Goal: Task Accomplishment & Management: Use online tool/utility

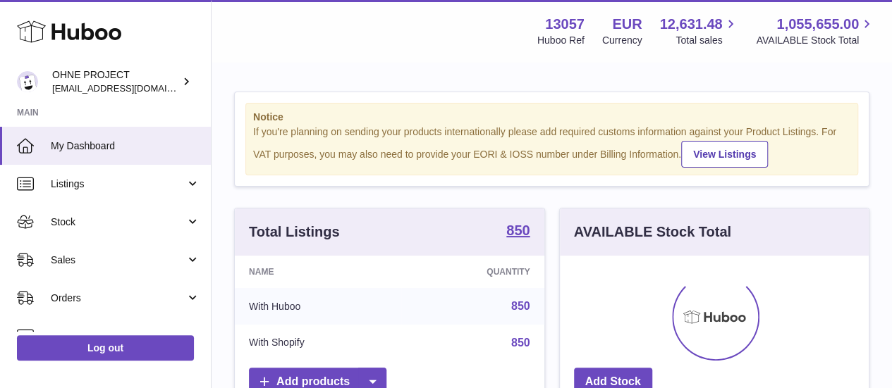
scroll to position [220, 309]
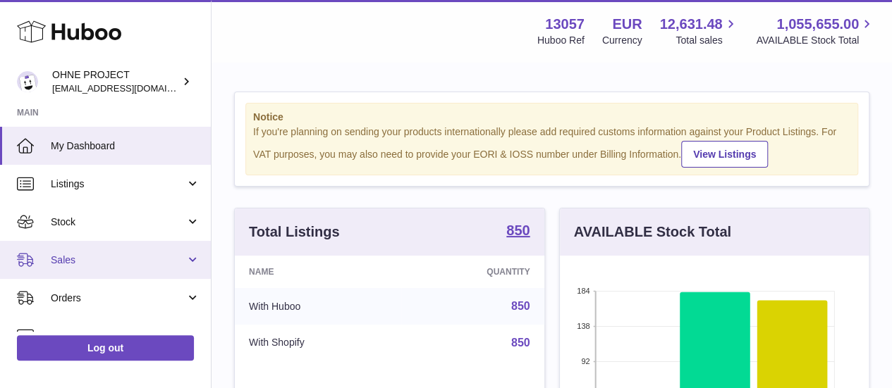
click at [120, 252] on link "Sales" at bounding box center [105, 260] width 211 height 38
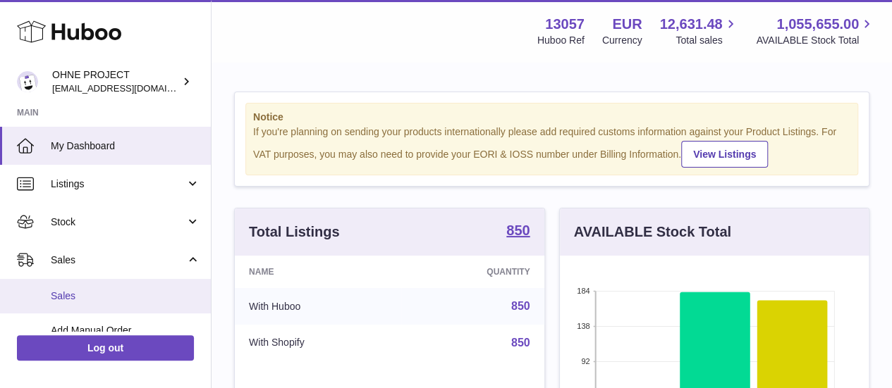
click at [114, 298] on span "Sales" at bounding box center [125, 296] width 149 height 13
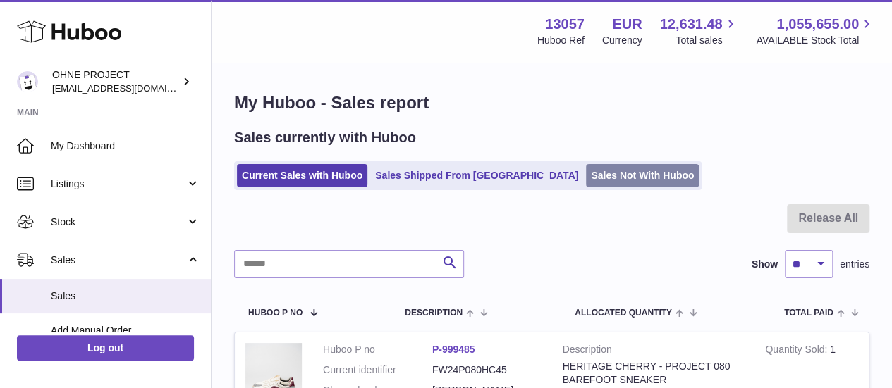
click at [586, 175] on link "Sales Not With Huboo" at bounding box center [642, 175] width 113 height 23
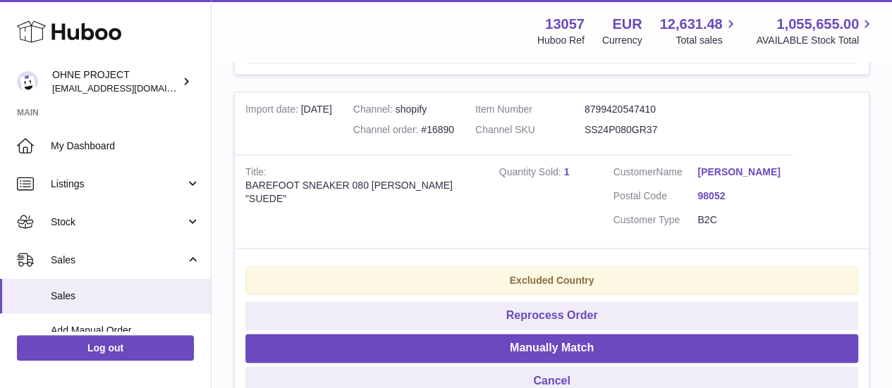
scroll to position [961, 0]
click at [640, 136] on dd "SS24P080GR37" at bounding box center [638, 129] width 109 height 13
copy dd "SS24P080GR37"
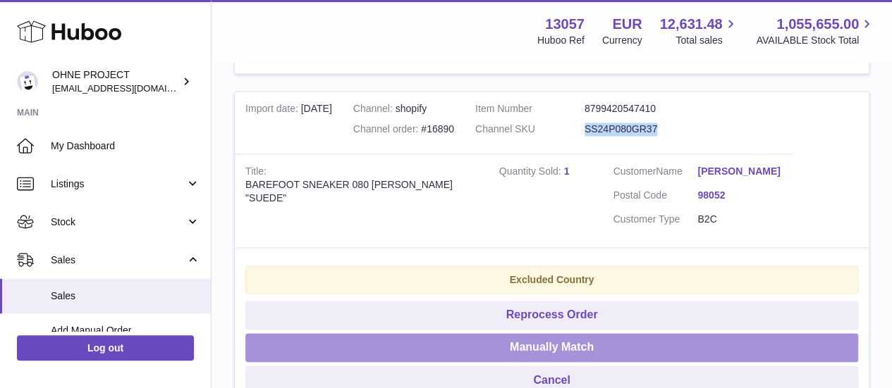
click at [582, 362] on button "Manually Match" at bounding box center [551, 347] width 613 height 29
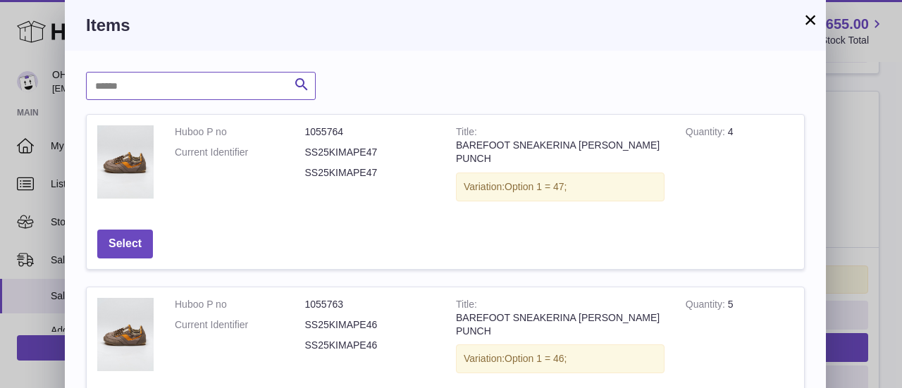
click at [245, 75] on input "text" at bounding box center [201, 86] width 230 height 28
paste input "**********"
type input "**********"
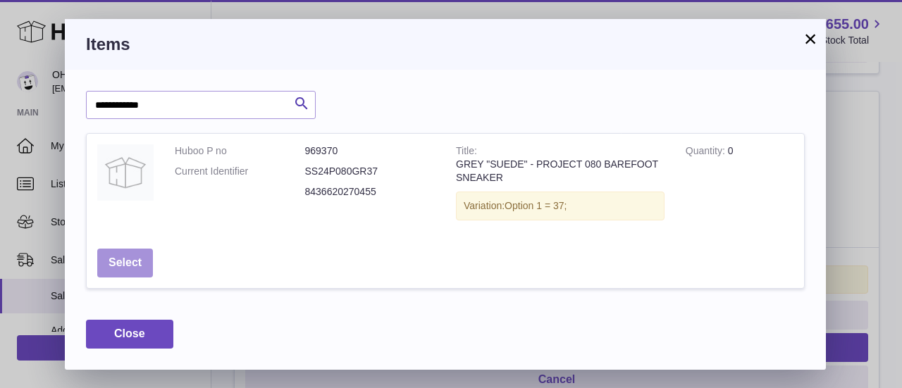
click at [144, 249] on button "Select" at bounding box center [125, 263] width 56 height 29
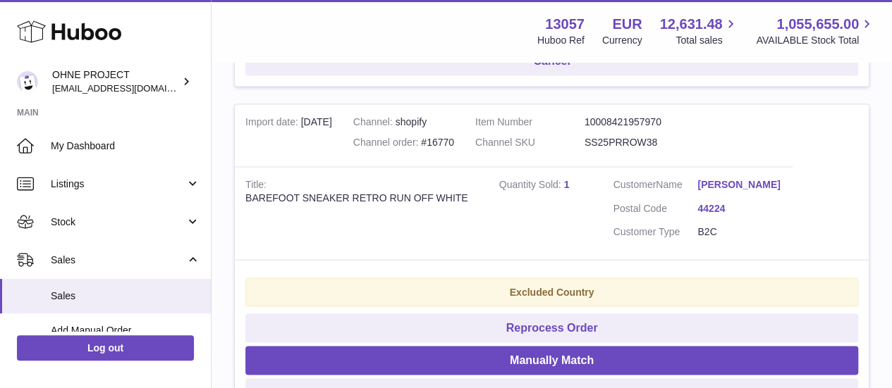
scroll to position [1281, 0]
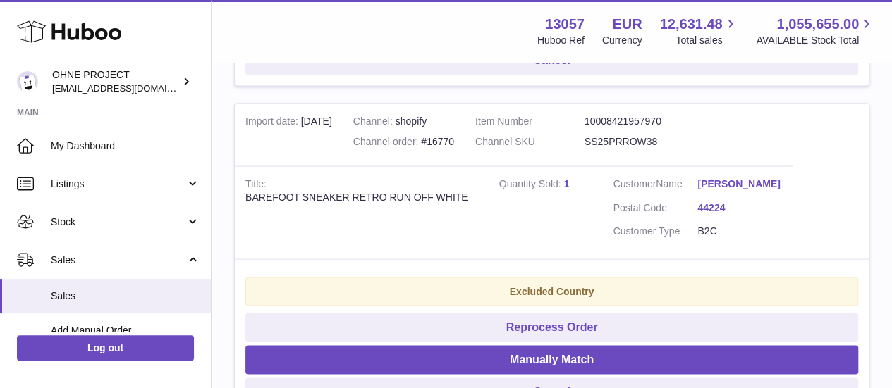
click at [640, 148] on dd "SS25PRROW38" at bounding box center [638, 141] width 109 height 13
copy dd "SS25PRROW38"
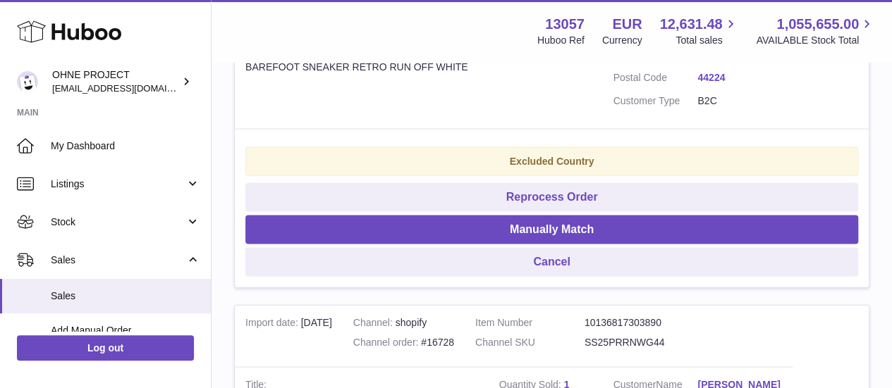
scroll to position [1414, 0]
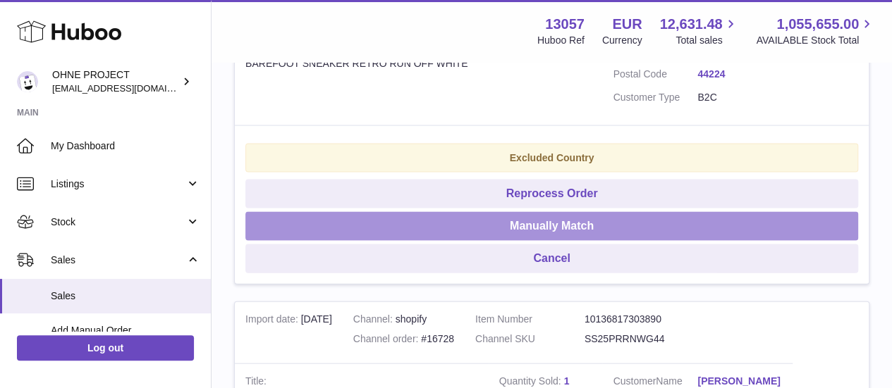
click at [559, 241] on button "Manually Match" at bounding box center [551, 226] width 613 height 29
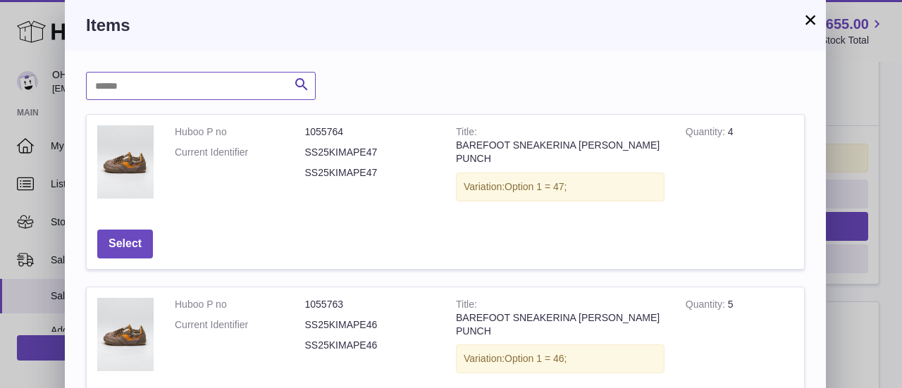
click at [239, 90] on input "text" at bounding box center [201, 86] width 230 height 28
paste input "**********"
type input "**********"
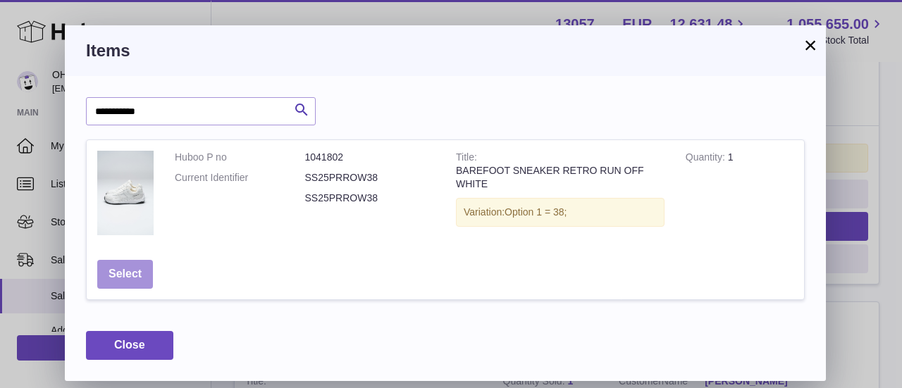
click at [142, 274] on button "Select" at bounding box center [125, 274] width 56 height 29
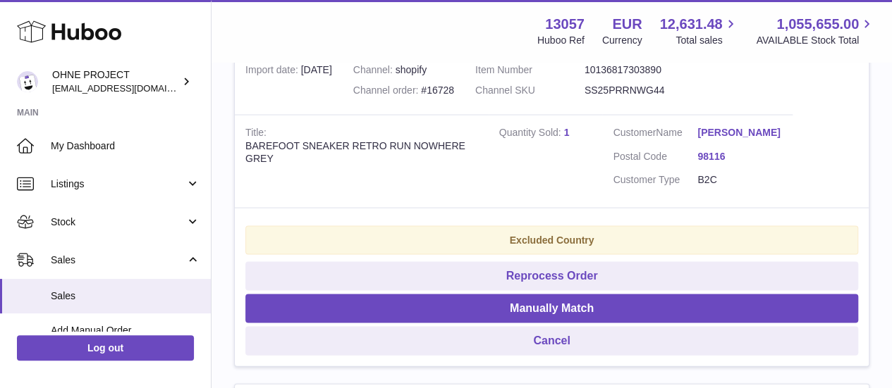
scroll to position [1318, 0]
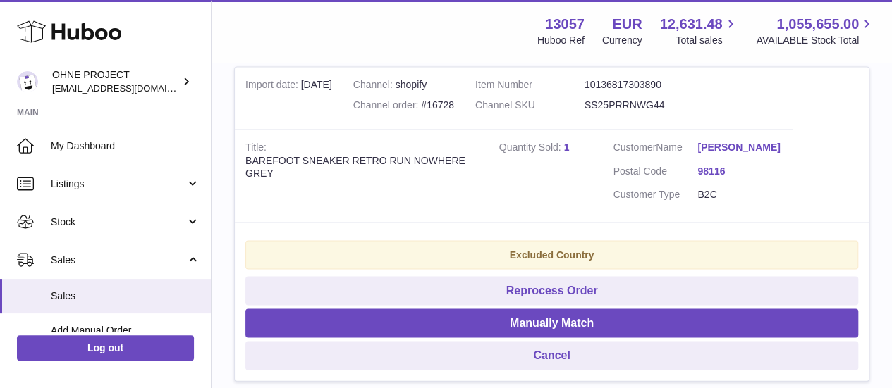
click at [649, 111] on dd "SS25PRRNWG44" at bounding box center [638, 104] width 109 height 13
copy dd "SS25PRRNWG44"
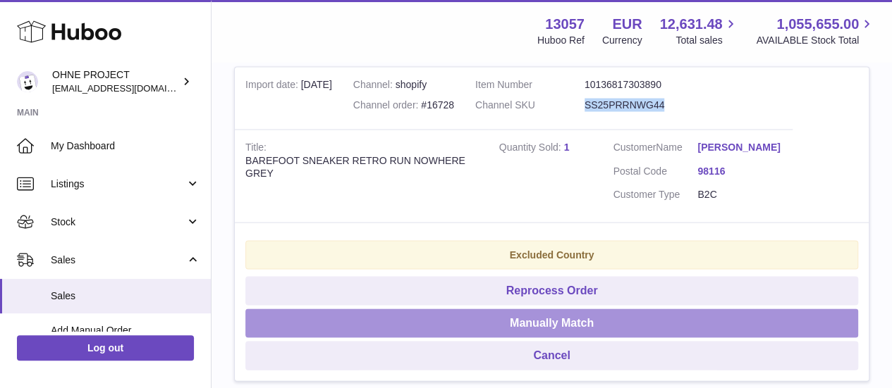
click at [546, 338] on button "Manually Match" at bounding box center [551, 323] width 613 height 29
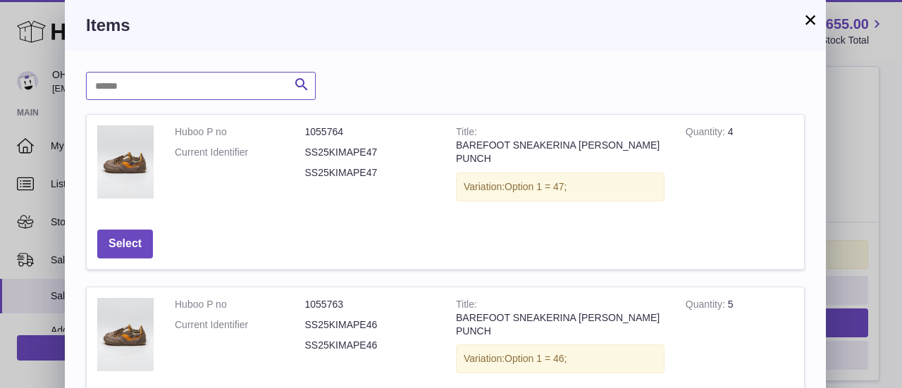
click at [243, 94] on input "text" at bounding box center [201, 86] width 230 height 28
paste input "**********"
type input "**********"
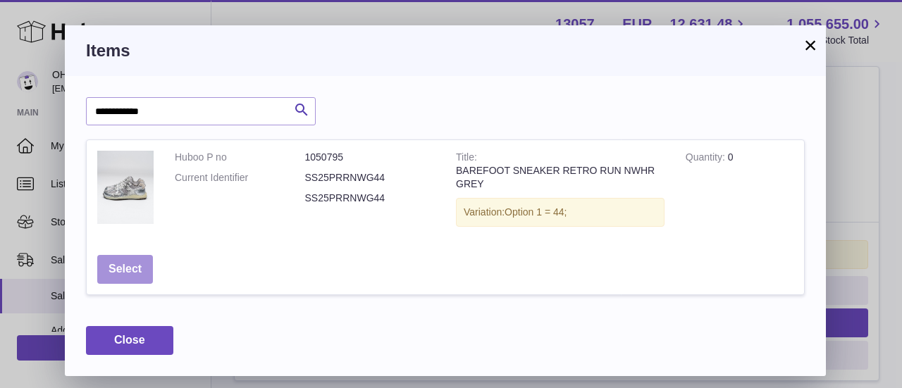
click at [115, 266] on button "Select" at bounding box center [125, 269] width 56 height 29
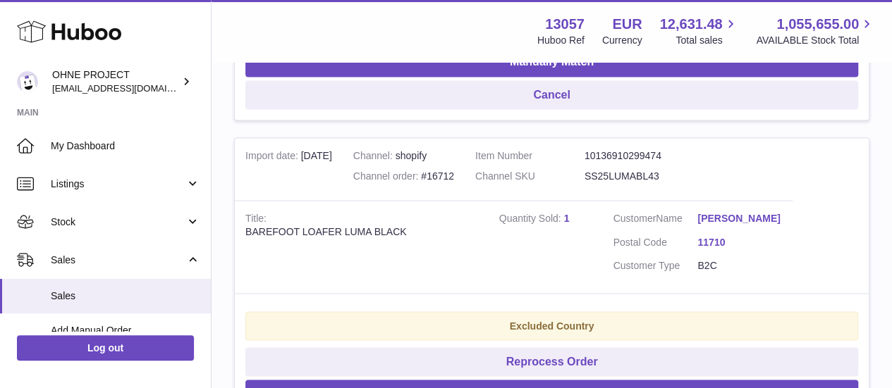
scroll to position [1266, 0]
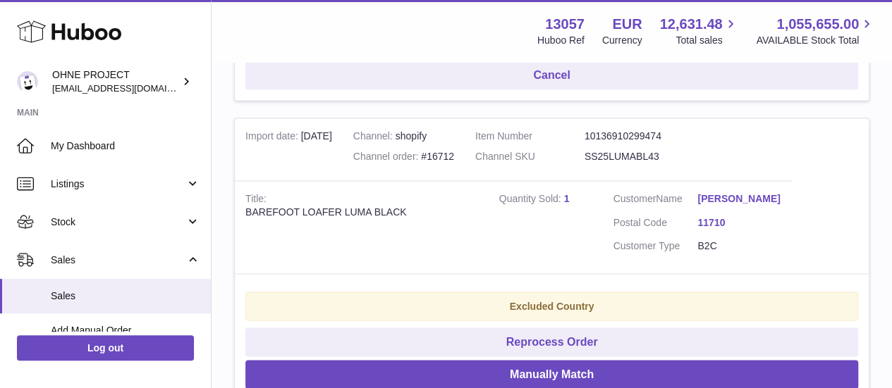
click at [653, 163] on dd "SS25LUMABL43" at bounding box center [638, 155] width 109 height 13
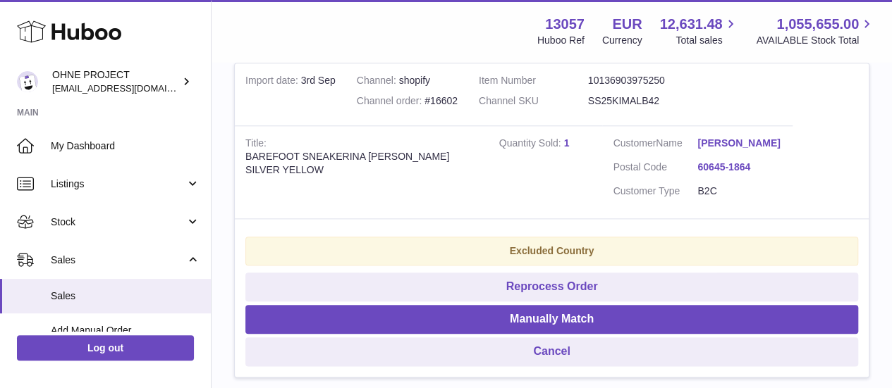
scroll to position [3563, 0]
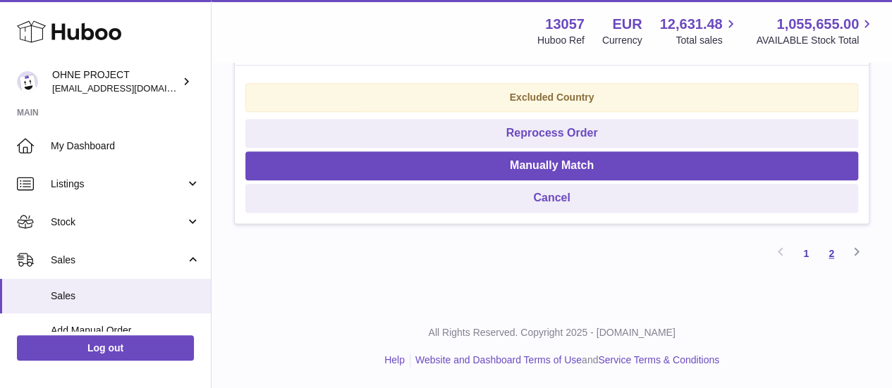
click at [834, 256] on link "2" at bounding box center [831, 253] width 25 height 25
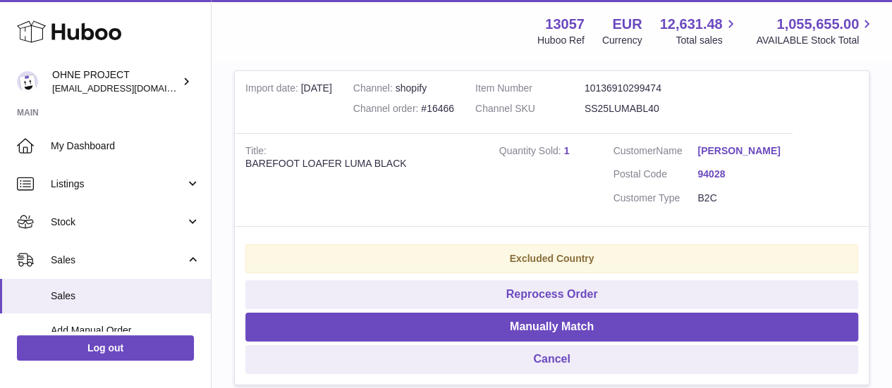
scroll to position [2639, 0]
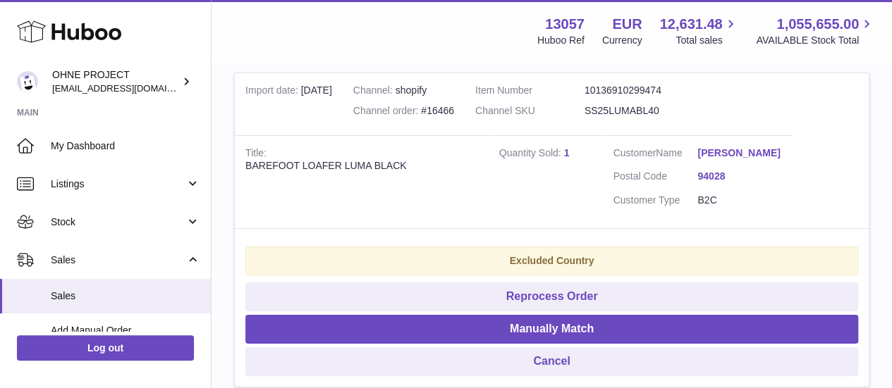
click at [651, 118] on dd "SS25LUMABL40" at bounding box center [638, 110] width 109 height 13
copy dd "SS25LUMABL40"
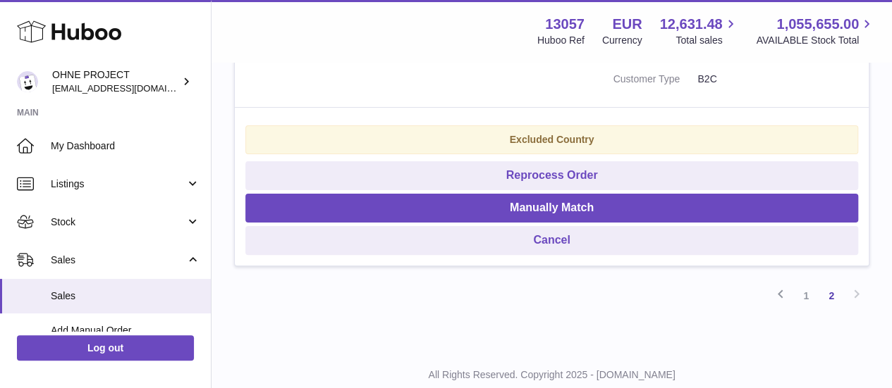
scroll to position [2764, 0]
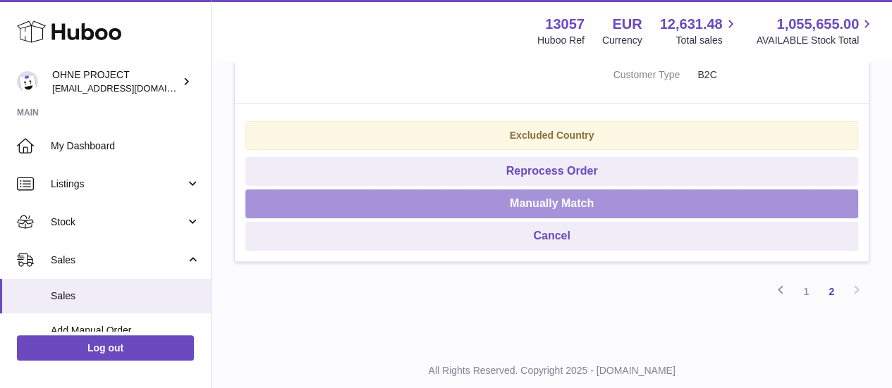
click at [611, 219] on button "Manually Match" at bounding box center [551, 204] width 613 height 29
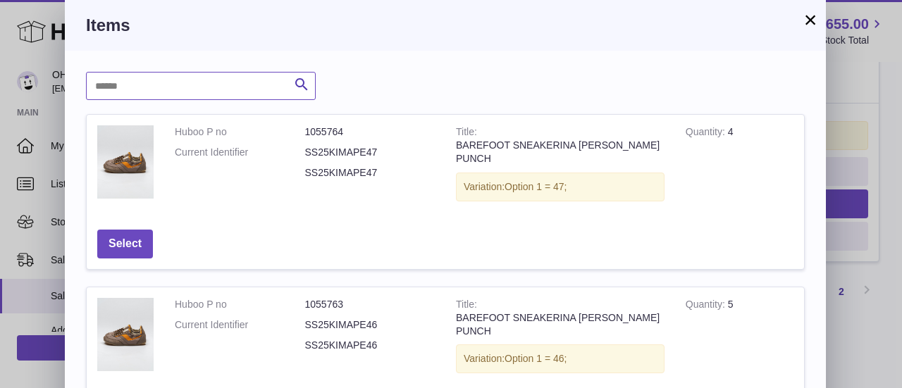
paste input "**********"
click at [240, 92] on input "**********" at bounding box center [201, 86] width 230 height 28
type input "**********"
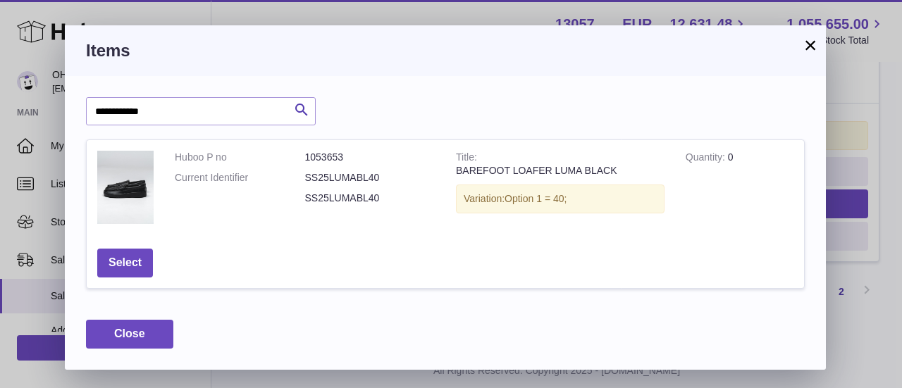
click at [802, 43] on button "×" at bounding box center [810, 45] width 17 height 17
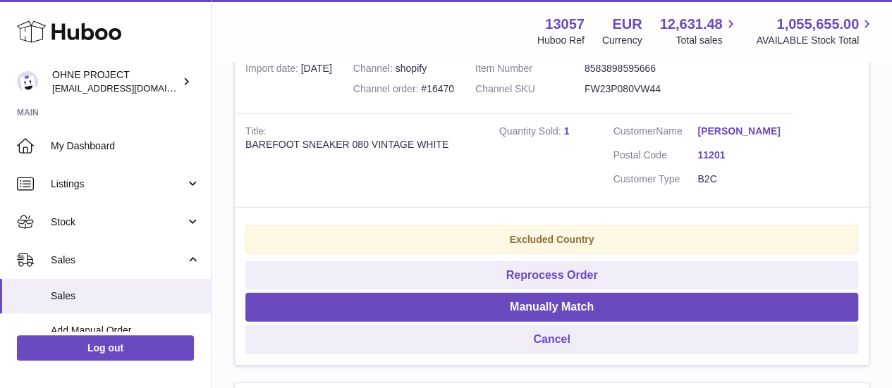
scroll to position [1996, 0]
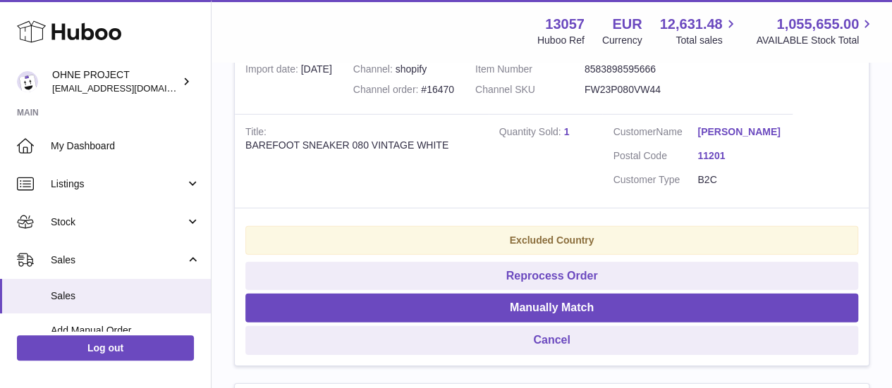
click at [651, 97] on dd "FW23P080VW44" at bounding box center [638, 89] width 109 height 13
copy dd "FW23P080VW44"
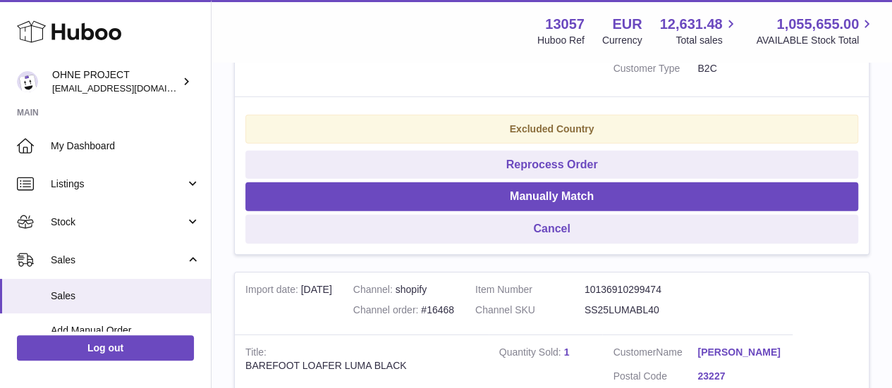
scroll to position [2121, 0]
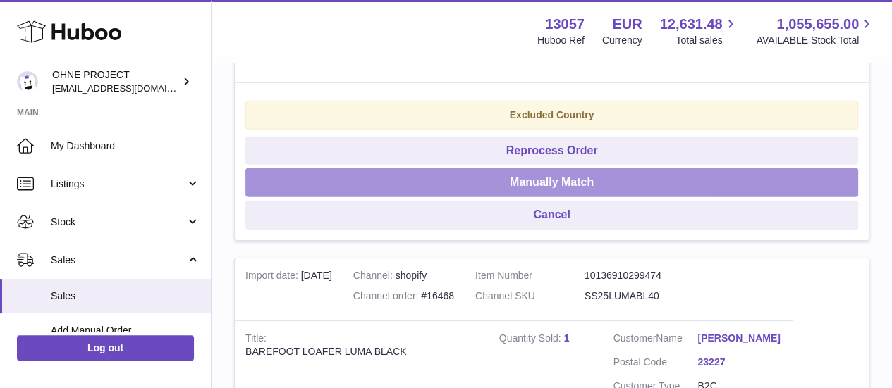
click at [595, 197] on button "Manually Match" at bounding box center [551, 183] width 613 height 29
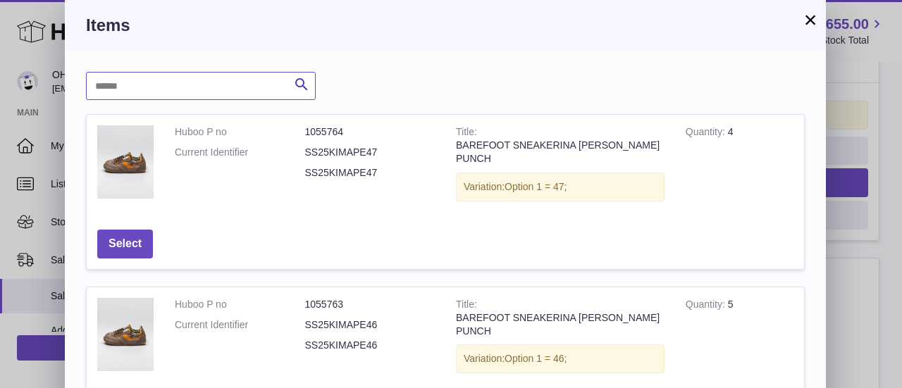
click at [254, 86] on input "text" at bounding box center [201, 86] width 230 height 28
paste input "**********"
type input "**********"
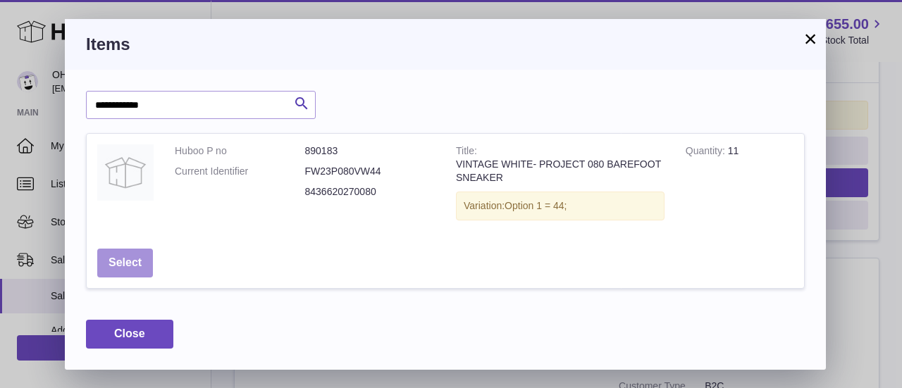
click at [136, 258] on button "Select" at bounding box center [125, 263] width 56 height 29
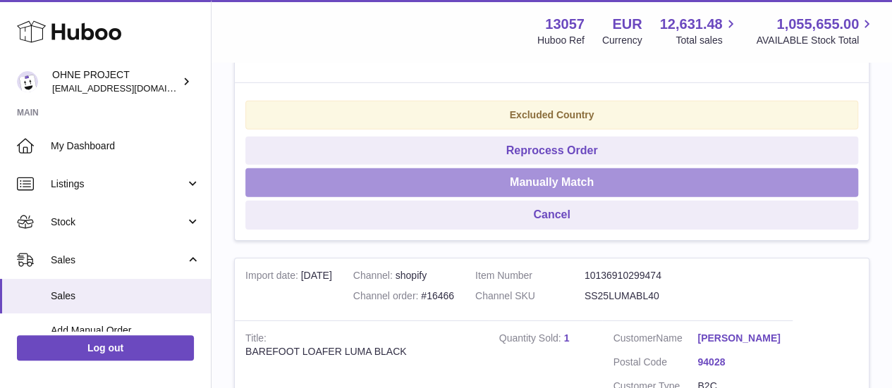
scroll to position [1954, 0]
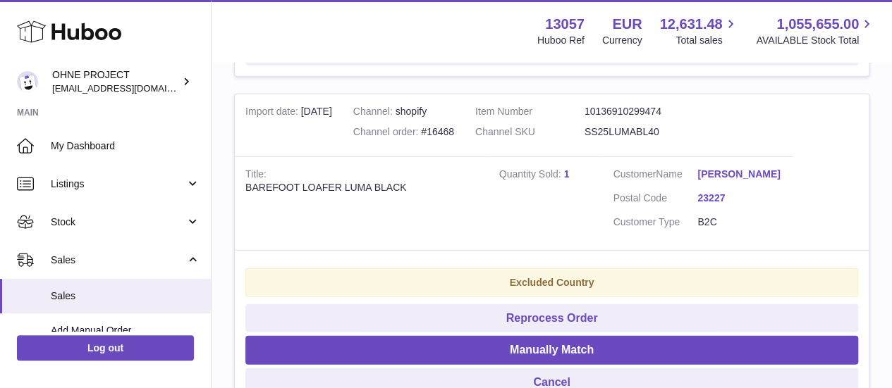
click at [625, 139] on dd "SS25LUMABL40" at bounding box center [638, 131] width 109 height 13
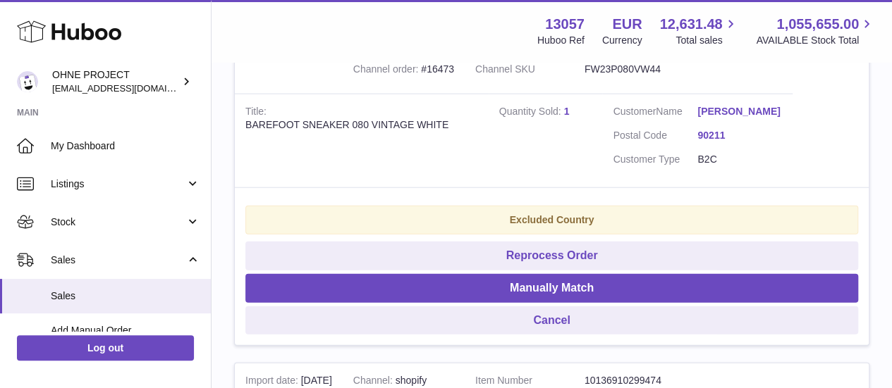
scroll to position [1684, 0]
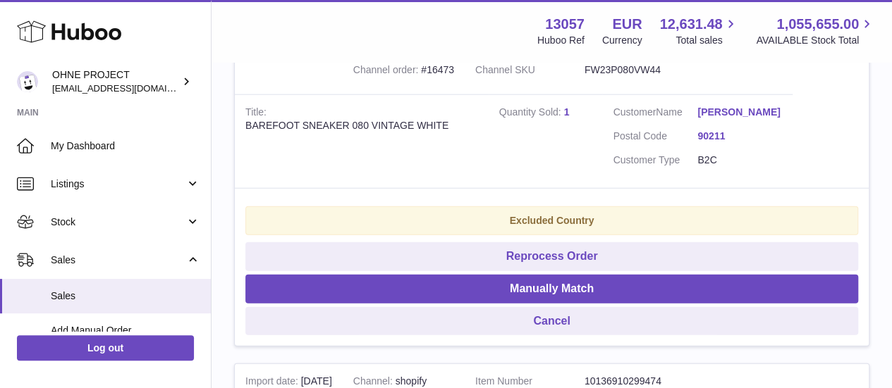
click at [669, 77] on dd "FW23P080VW44" at bounding box center [638, 69] width 109 height 13
copy dd "FW23P080VW44"
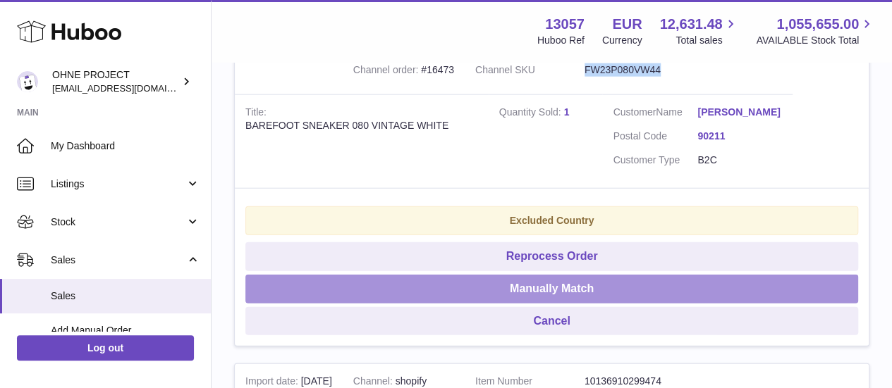
click at [542, 304] on button "Manually Match" at bounding box center [551, 289] width 613 height 29
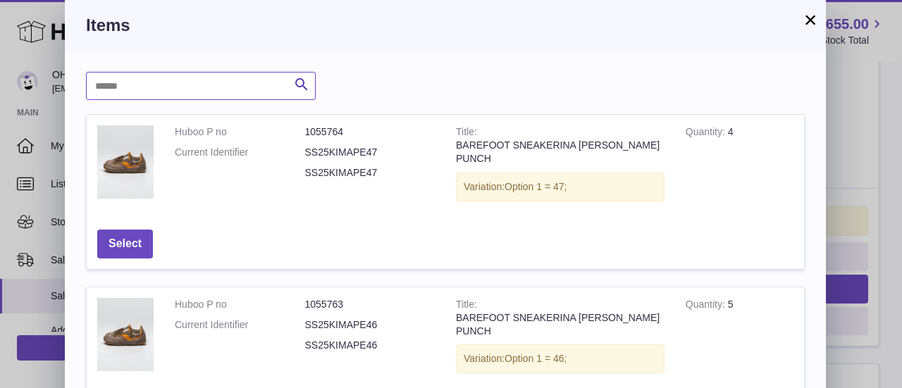
click at [245, 74] on input "text" at bounding box center [201, 86] width 230 height 28
paste input "**********"
type input "**********"
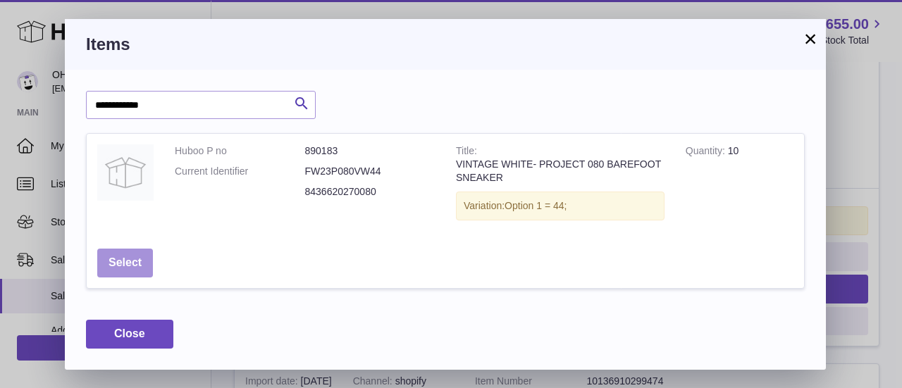
click at [118, 262] on button "Select" at bounding box center [125, 263] width 56 height 29
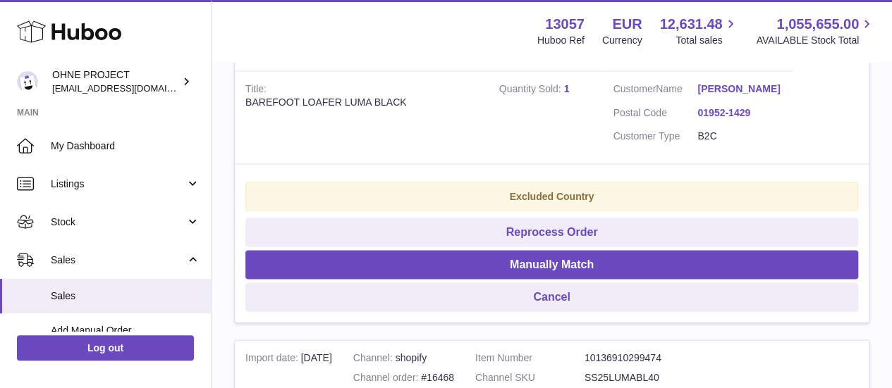
scroll to position [1344, 0]
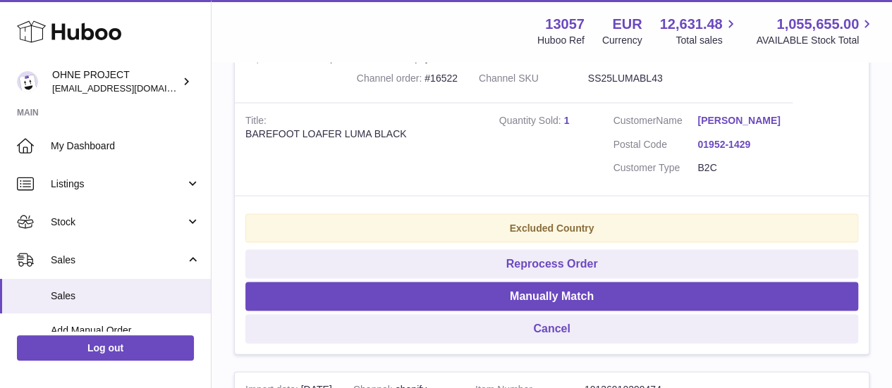
click at [656, 85] on dd "SS25LUMABL43" at bounding box center [642, 78] width 109 height 13
copy dd "SS25LUMABL43"
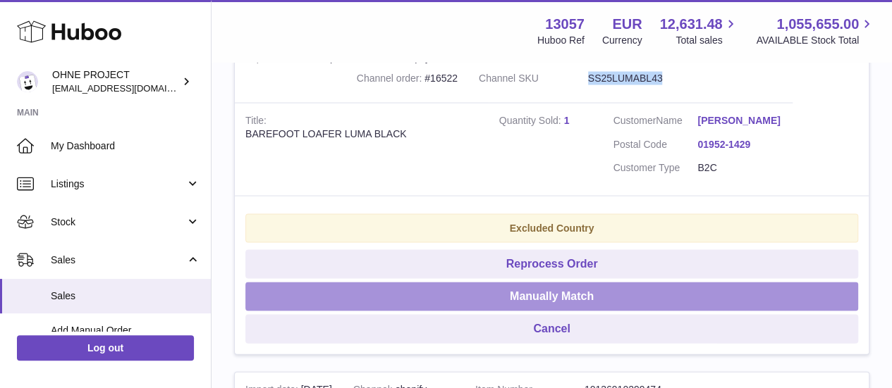
click at [566, 312] on button "Manually Match" at bounding box center [551, 297] width 613 height 29
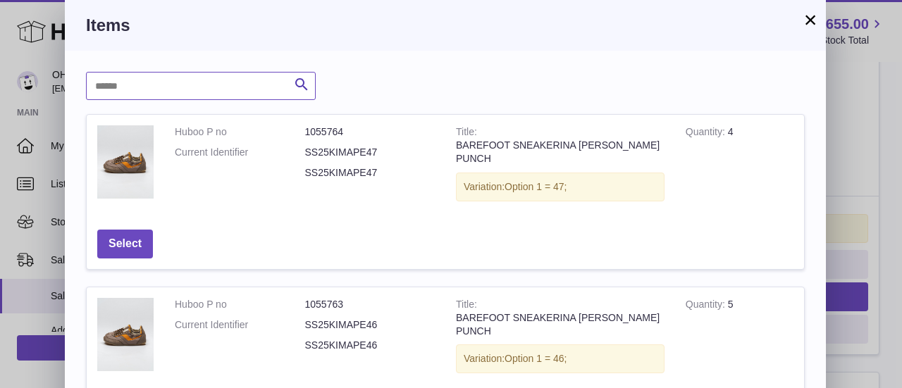
click at [263, 92] on input "text" at bounding box center [201, 86] width 230 height 28
paste input "**********"
type input "**********"
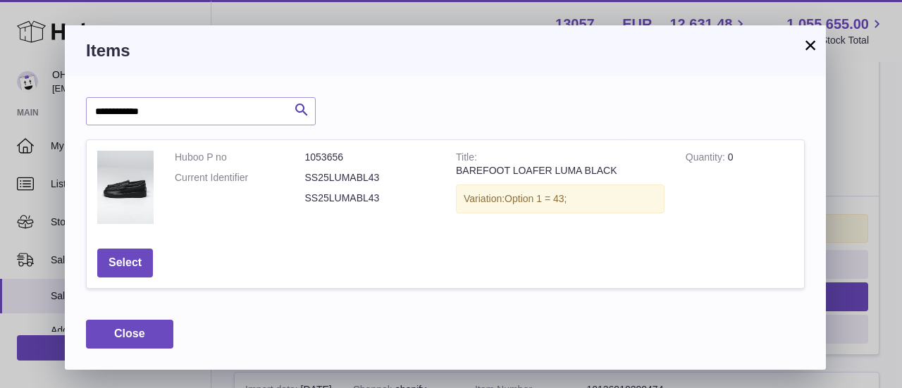
click at [818, 44] on button "×" at bounding box center [810, 45] width 17 height 17
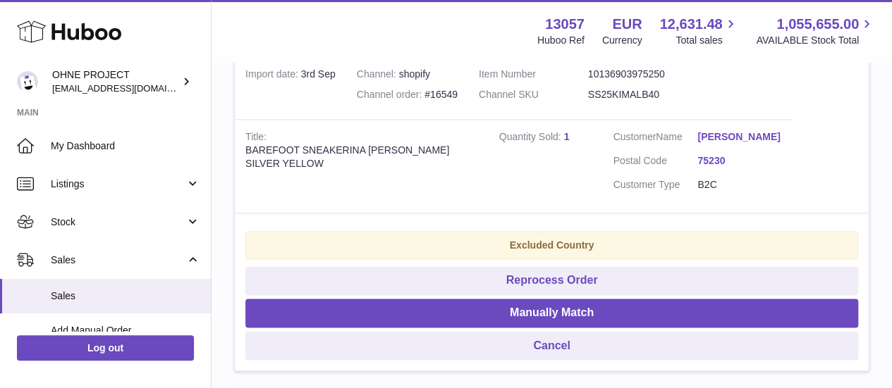
scroll to position [987, 0]
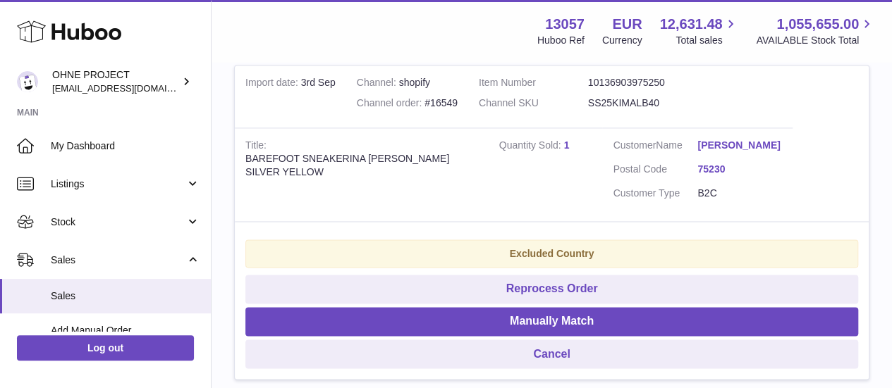
click at [655, 110] on dd "SS25KIMALB40" at bounding box center [642, 103] width 109 height 13
copy dd "SS25KIMALB40"
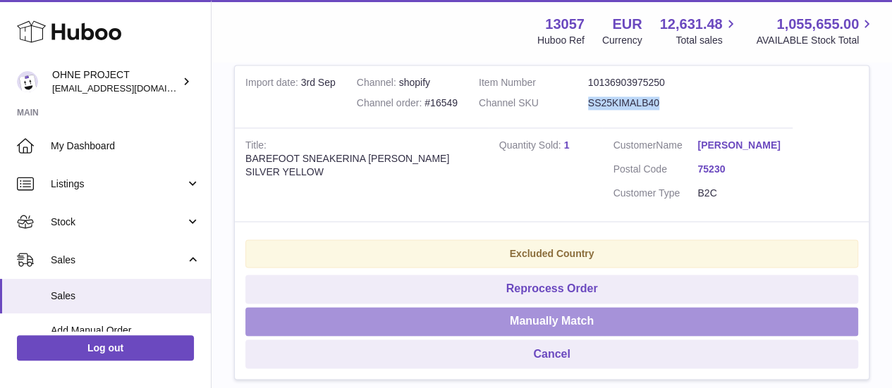
click at [556, 336] on button "Manually Match" at bounding box center [551, 321] width 613 height 29
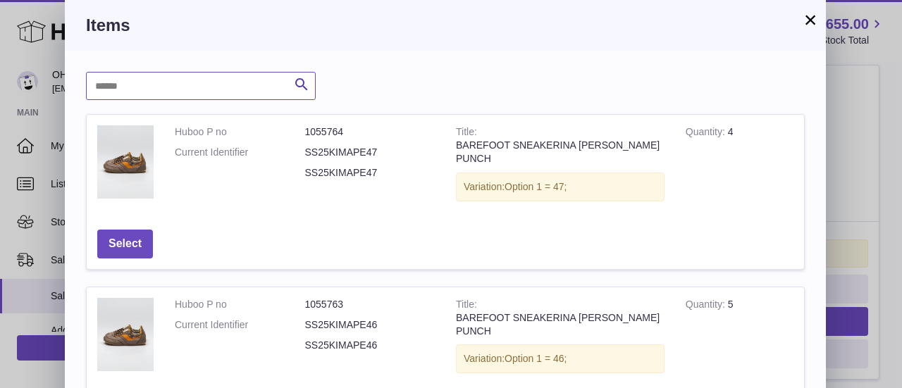
paste input "**********"
click at [271, 87] on input "text" at bounding box center [201, 86] width 230 height 28
type input "**********"
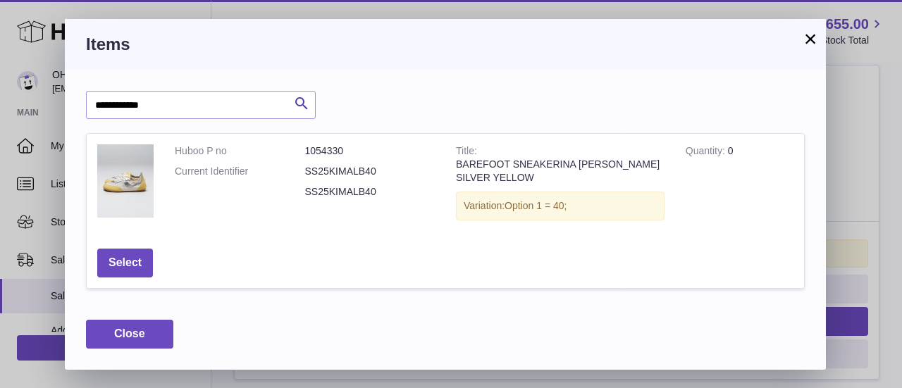
click at [807, 38] on button "×" at bounding box center [810, 38] width 17 height 17
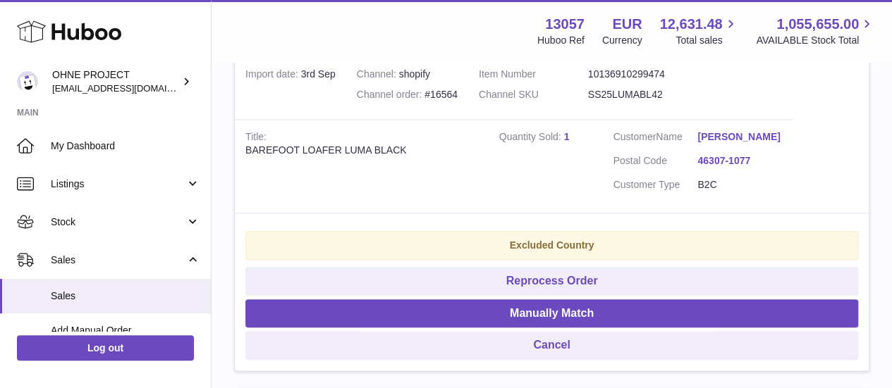
scroll to position [663, 0]
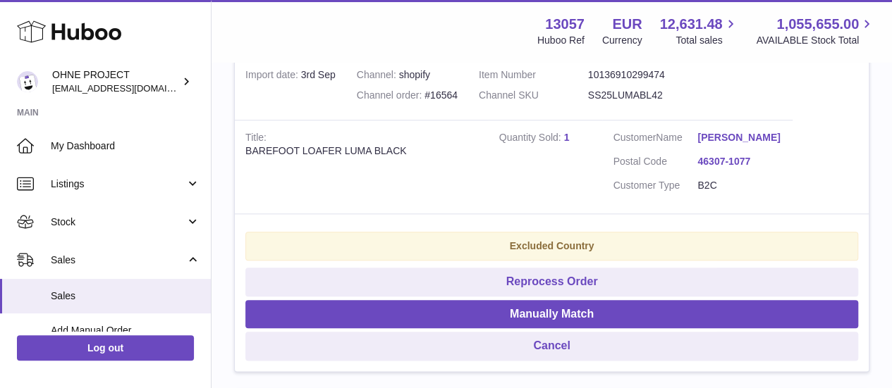
click at [664, 102] on dd "SS25LUMABL42" at bounding box center [642, 95] width 109 height 13
copy dd "SS25LUMABL42"
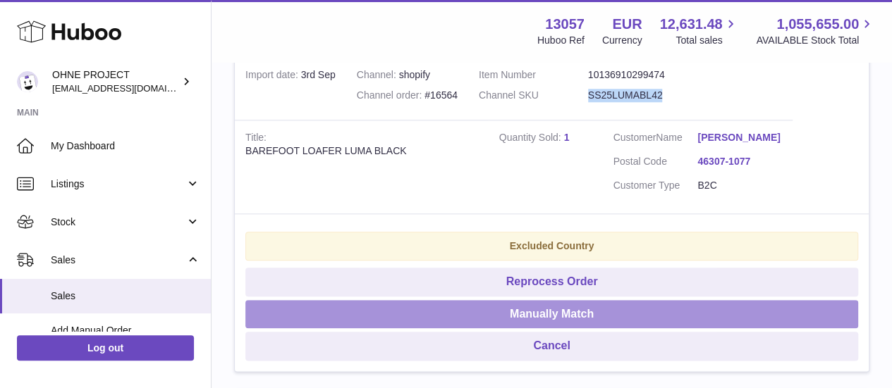
click at [568, 329] on button "Manually Match" at bounding box center [551, 314] width 613 height 29
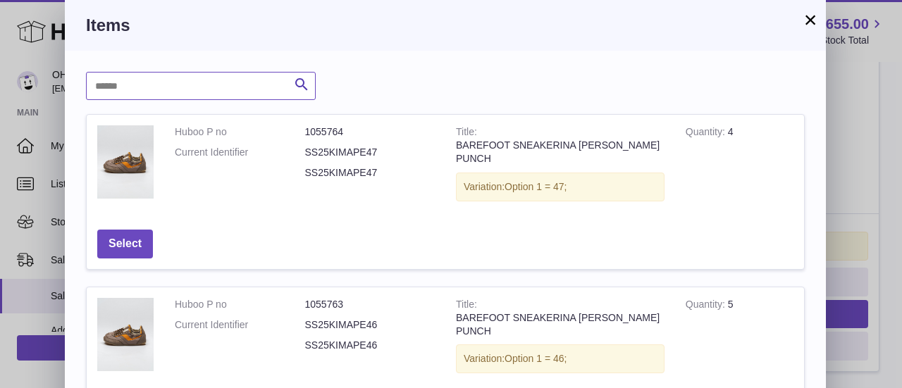
paste input "**********"
click at [264, 97] on input "text" at bounding box center [201, 86] width 230 height 28
type input "**********"
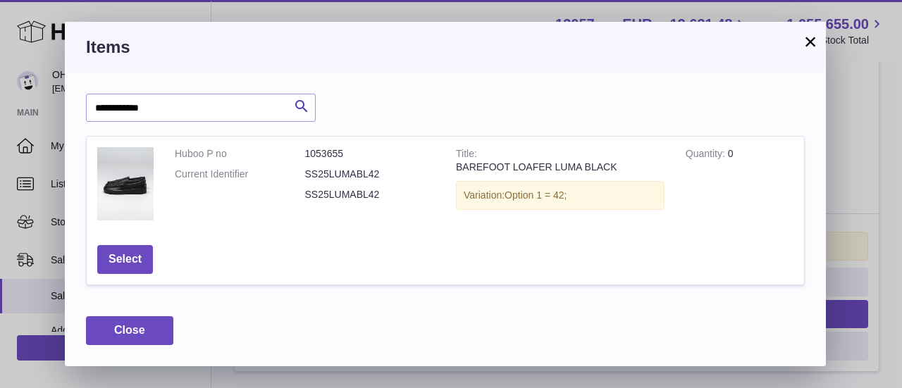
click at [809, 44] on button "×" at bounding box center [810, 41] width 17 height 17
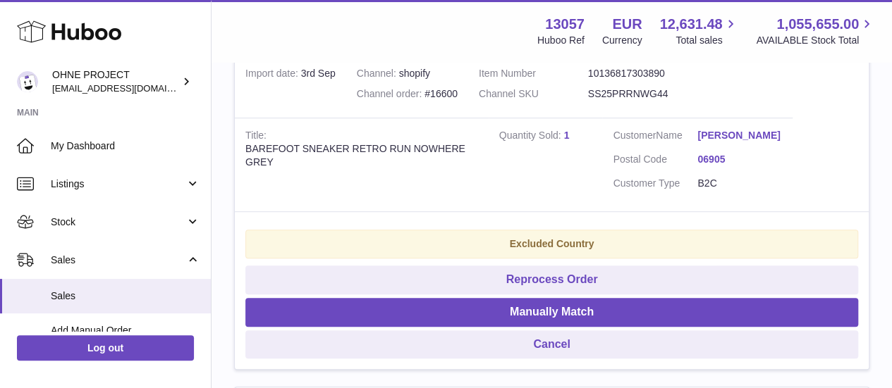
scroll to position [321, 0]
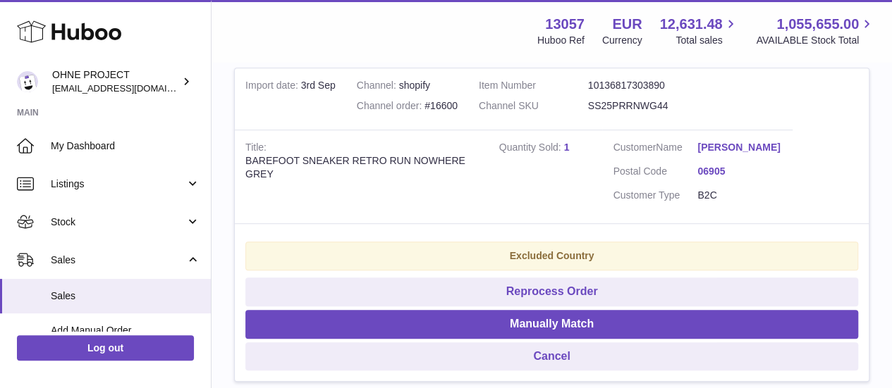
click at [663, 102] on dd "SS25PRRNWG44" at bounding box center [642, 105] width 109 height 13
copy dd "SS25PRRNWG44"
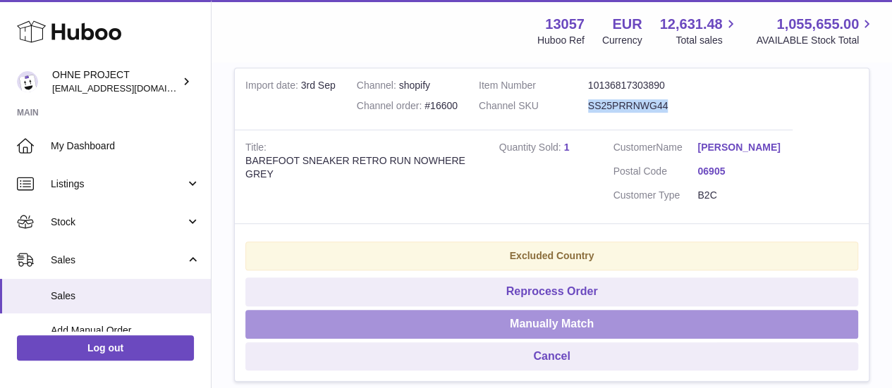
click at [553, 331] on button "Manually Match" at bounding box center [551, 324] width 613 height 29
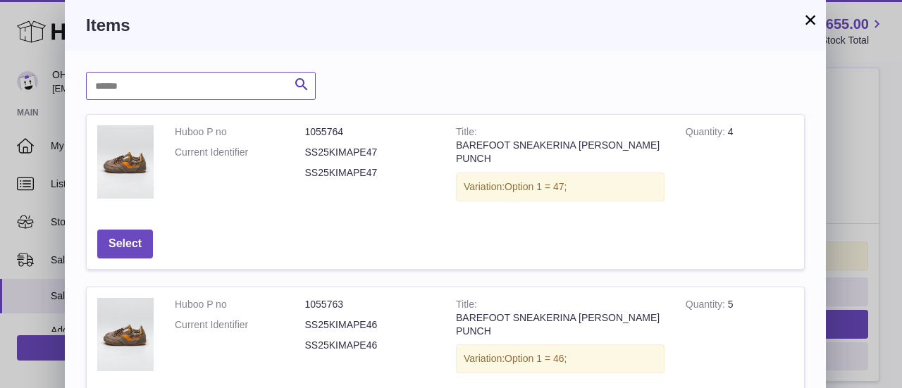
click at [274, 99] on input "text" at bounding box center [201, 86] width 230 height 28
type input "*"
paste input "**********"
type input "**********"
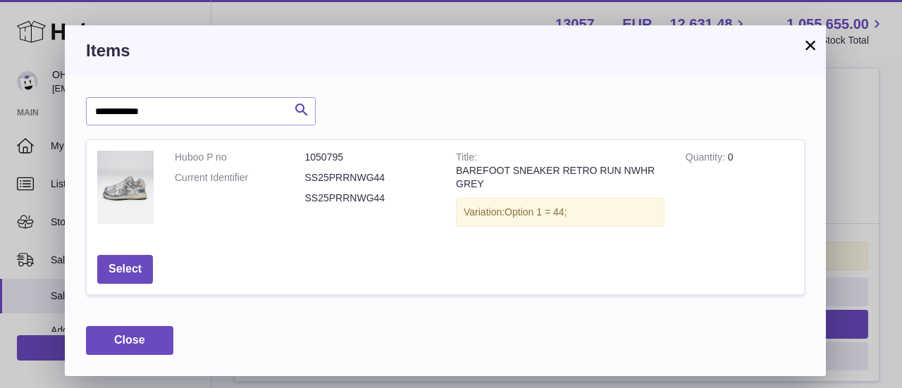
click at [812, 44] on button "×" at bounding box center [810, 45] width 17 height 17
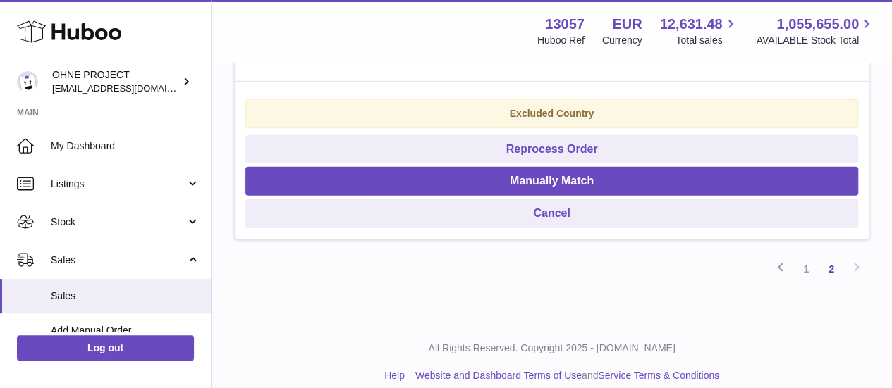
scroll to position [2188, 0]
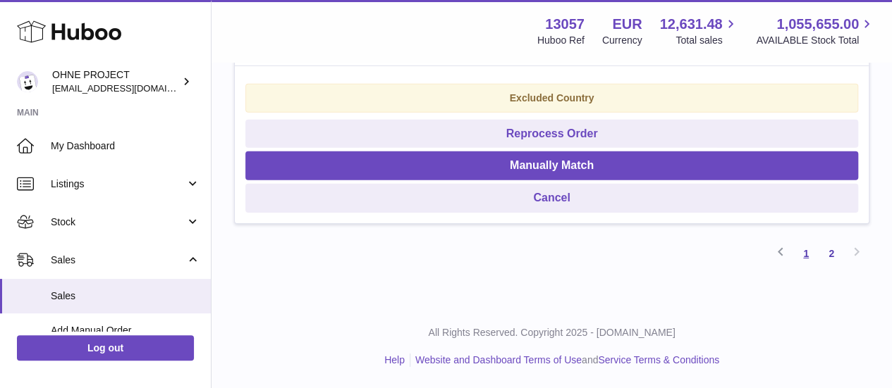
click at [807, 253] on link "1" at bounding box center [805, 253] width 25 height 25
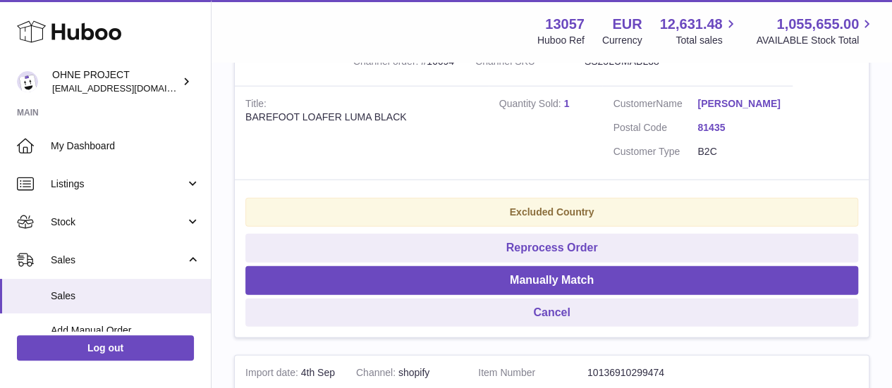
scroll to position [1693, 0]
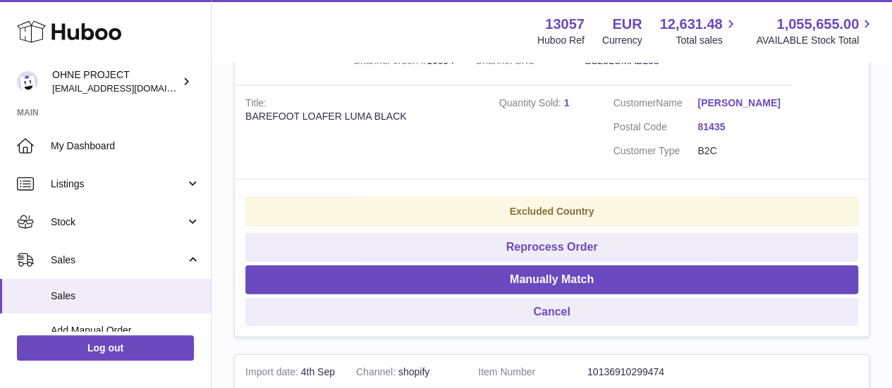
click at [653, 68] on dd "SS25LUMABL38" at bounding box center [638, 60] width 109 height 13
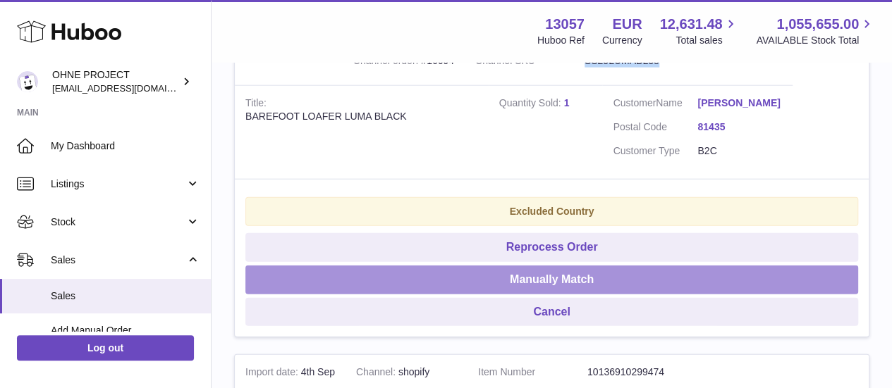
click at [596, 295] on button "Manually Match" at bounding box center [551, 280] width 613 height 29
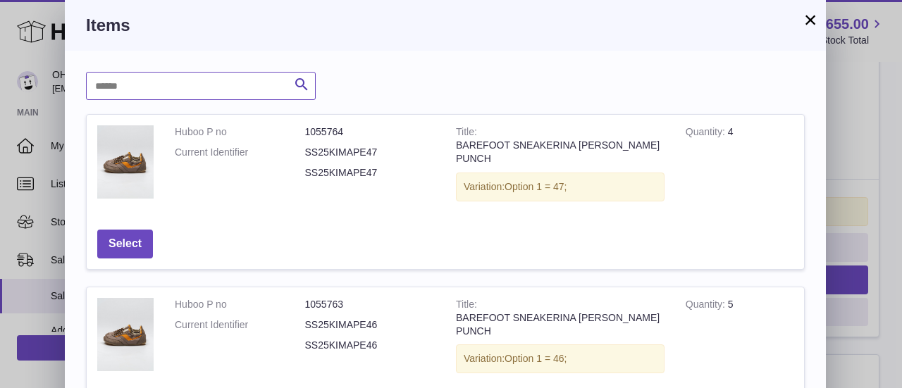
paste input "**********"
click at [251, 92] on input "text" at bounding box center [201, 86] width 230 height 28
type input "**********"
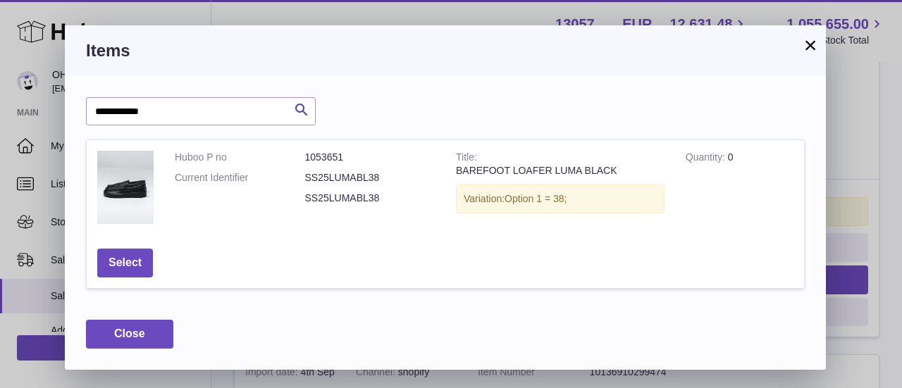
click at [808, 43] on button "×" at bounding box center [810, 45] width 17 height 17
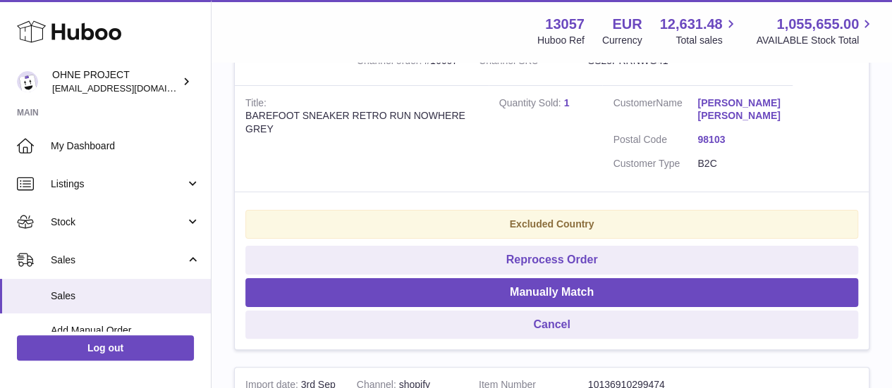
scroll to position [2690, 0]
click at [648, 67] on dd "SS25PRRNWG41" at bounding box center [642, 60] width 109 height 13
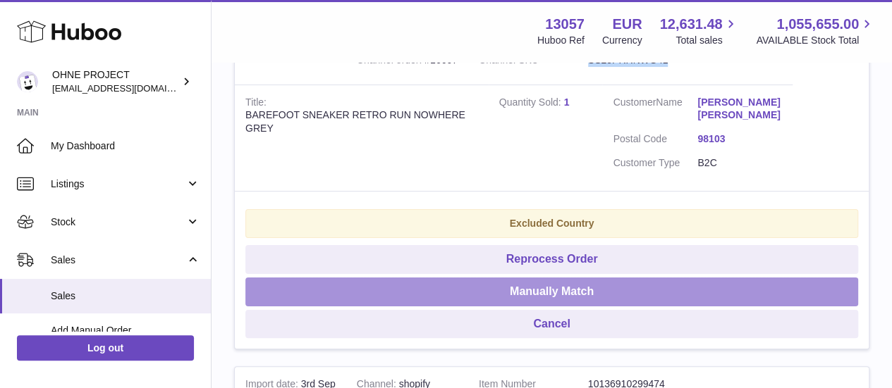
click at [578, 307] on button "Manually Match" at bounding box center [551, 292] width 613 height 29
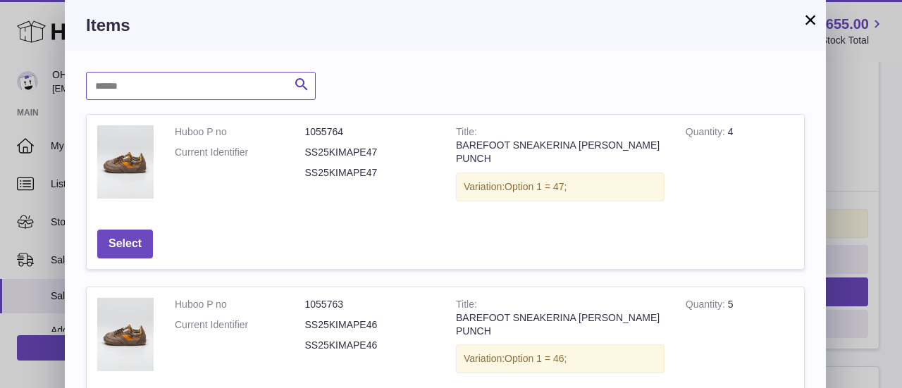
click at [265, 99] on input "text" at bounding box center [201, 86] width 230 height 28
paste input "**********"
type input "**********"
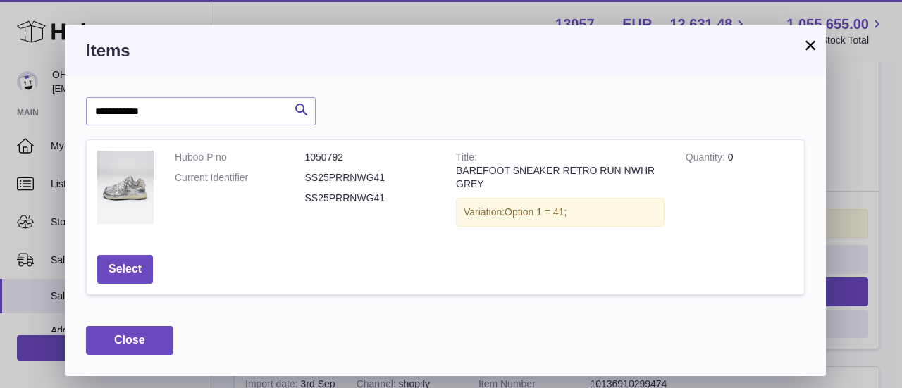
click at [807, 49] on button "×" at bounding box center [810, 45] width 17 height 17
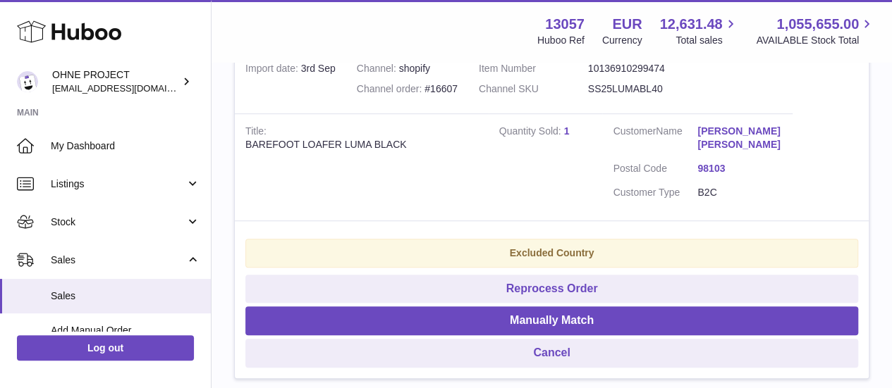
scroll to position [3006, 0]
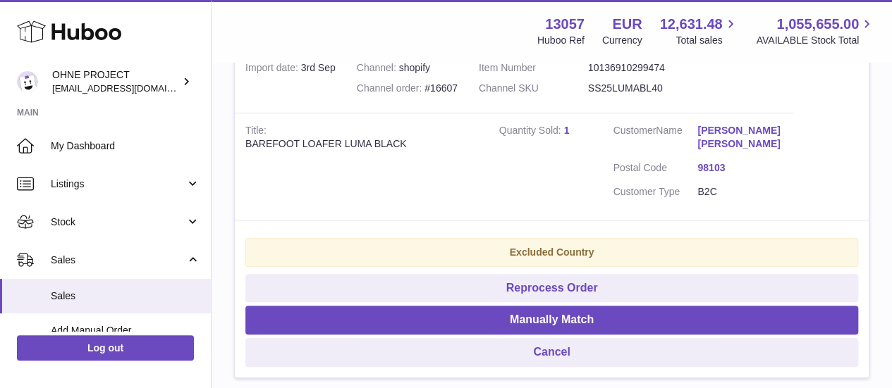
click at [657, 95] on dd "SS25LUMABL40" at bounding box center [642, 88] width 109 height 13
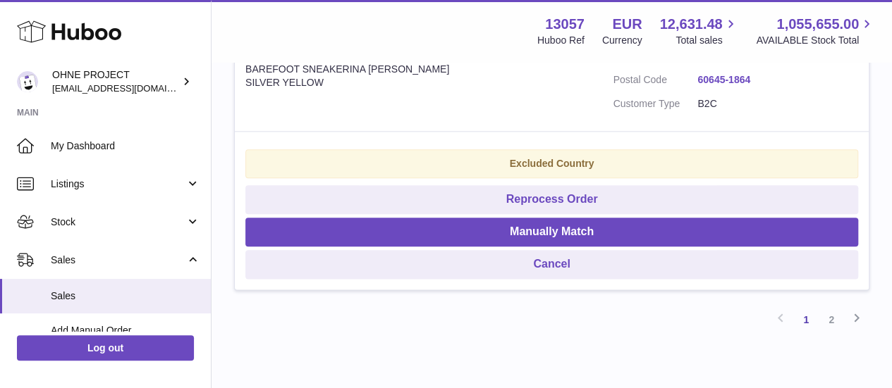
scroll to position [3406, 0]
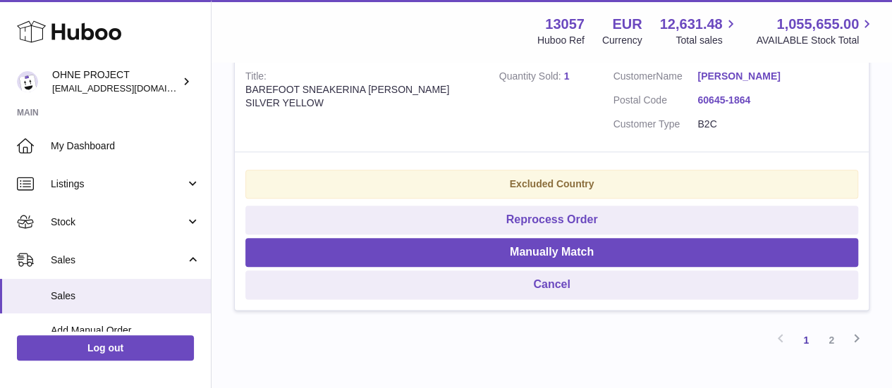
click at [643, 41] on dd "SS25KIMALB42" at bounding box center [642, 33] width 109 height 13
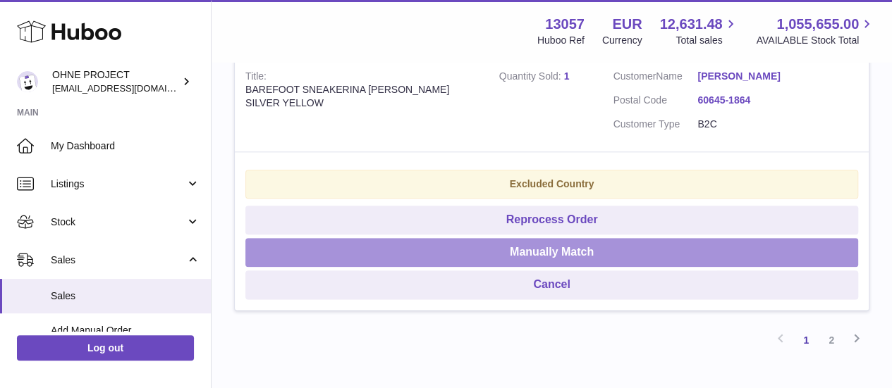
click at [576, 267] on button "Manually Match" at bounding box center [551, 252] width 613 height 29
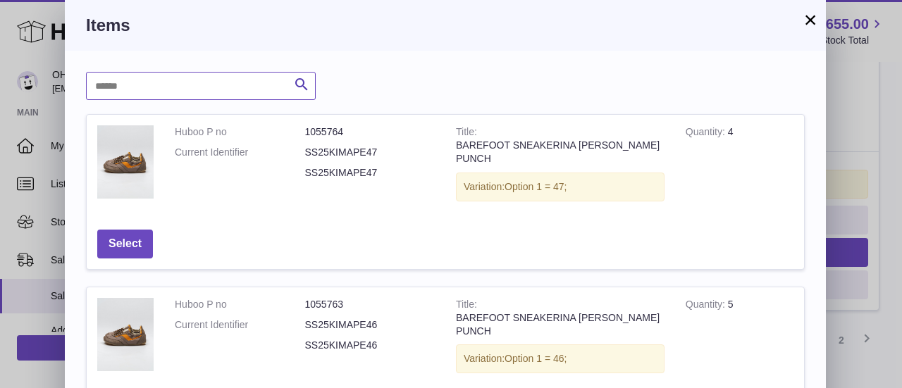
click at [269, 92] on input "text" at bounding box center [201, 86] width 230 height 28
paste input "**********"
type input "**********"
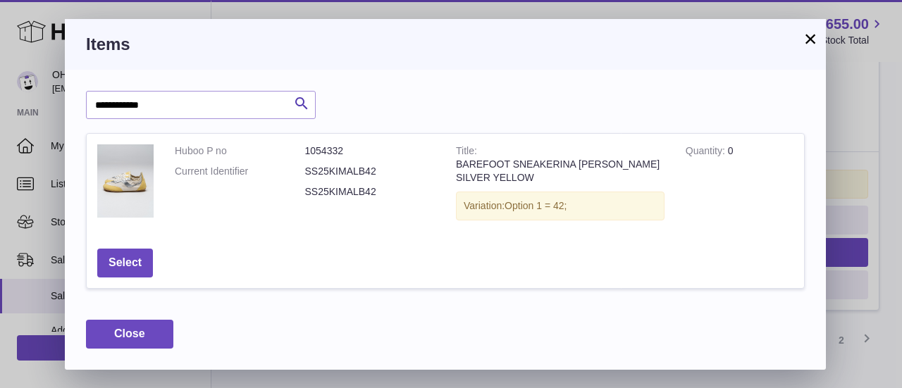
click at [811, 42] on button "×" at bounding box center [810, 38] width 17 height 17
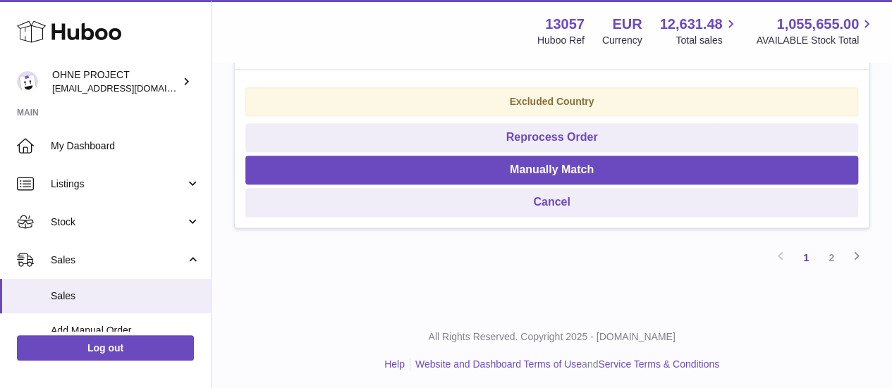
scroll to position [3487, 0]
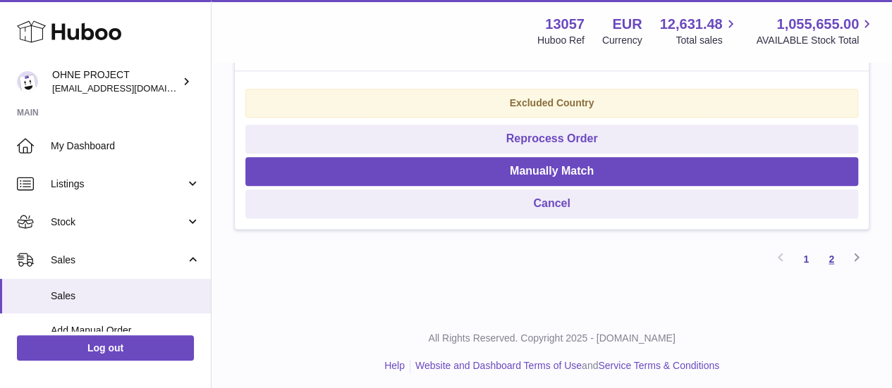
click at [827, 272] on link "2" at bounding box center [831, 259] width 25 height 25
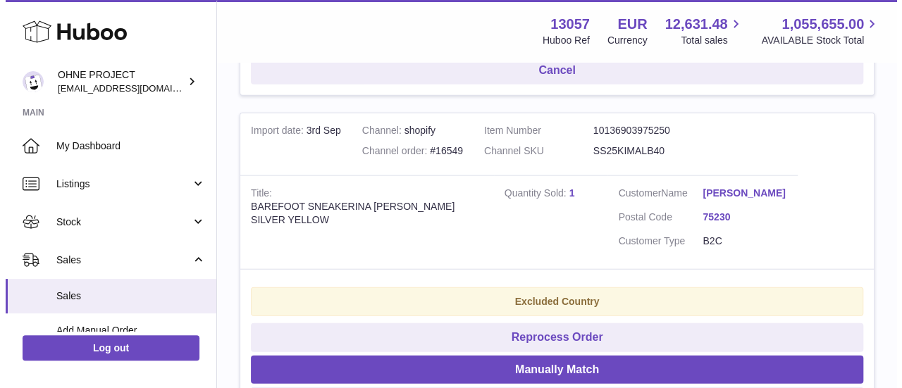
scroll to position [1616, 0]
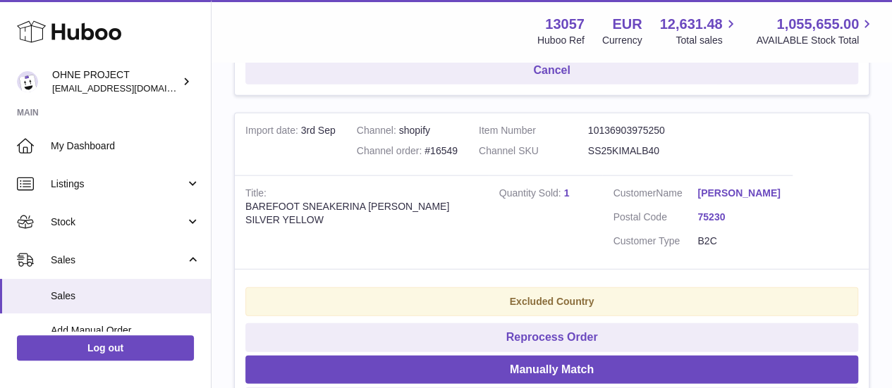
click at [711, 200] on link "kate reyes" at bounding box center [739, 193] width 85 height 13
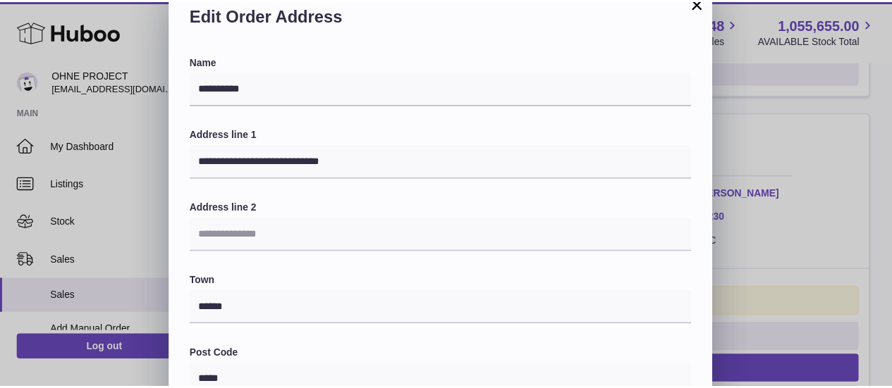
scroll to position [0, 0]
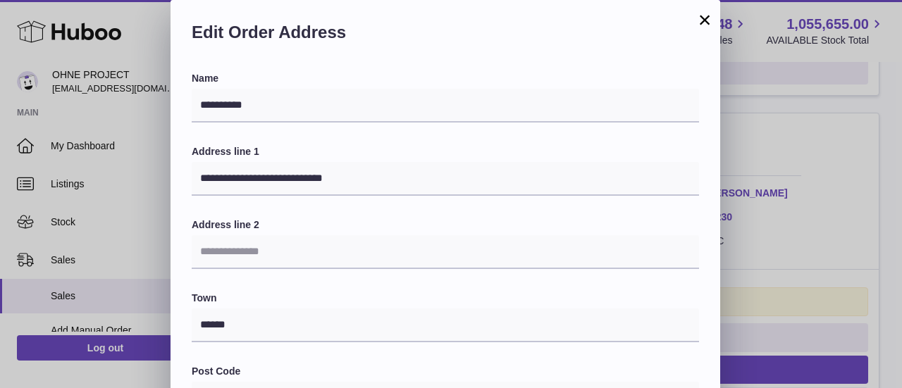
click at [705, 18] on button "×" at bounding box center [705, 19] width 17 height 17
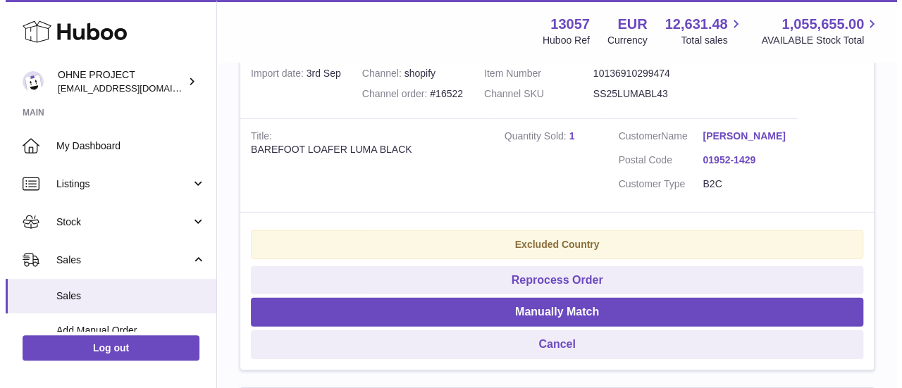
scroll to position [2007, 0]
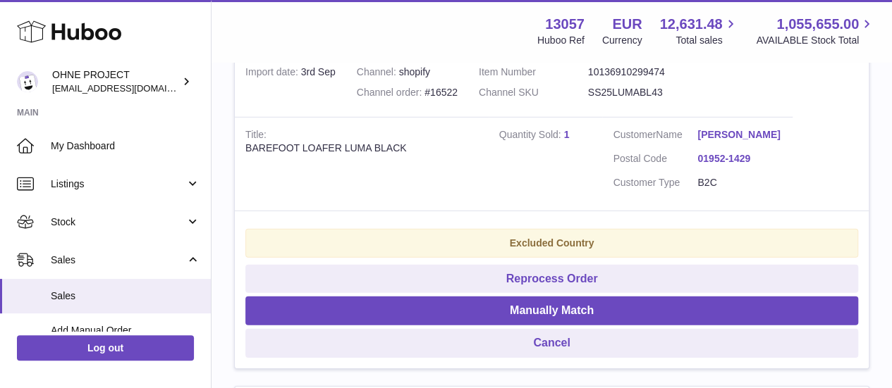
click at [724, 142] on link "Austin Clark" at bounding box center [739, 134] width 85 height 13
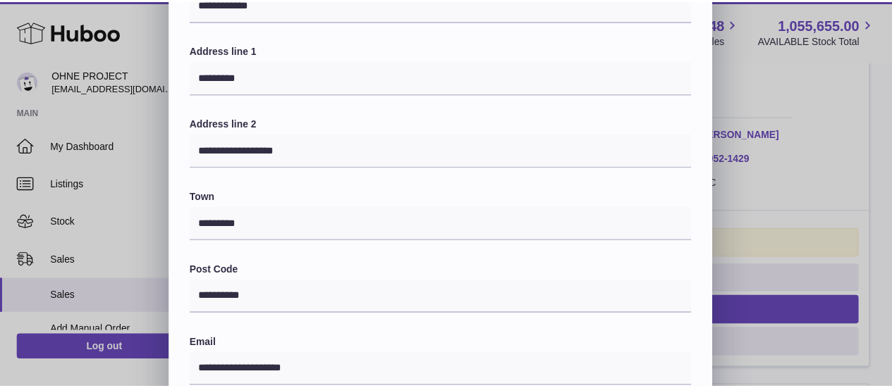
scroll to position [0, 0]
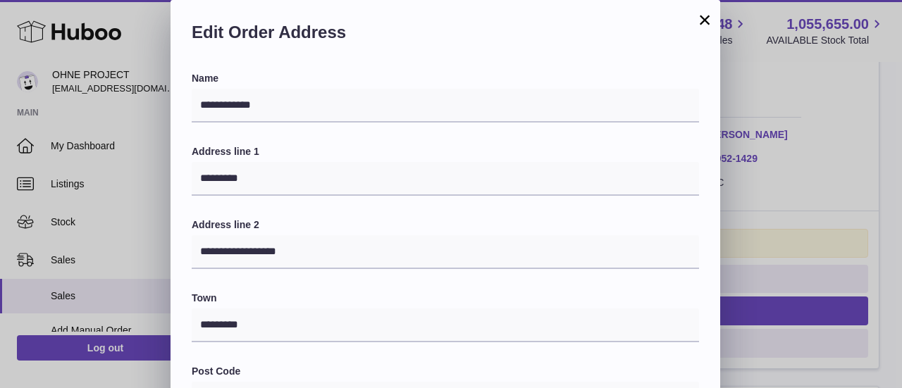
click at [702, 22] on button "×" at bounding box center [705, 19] width 17 height 17
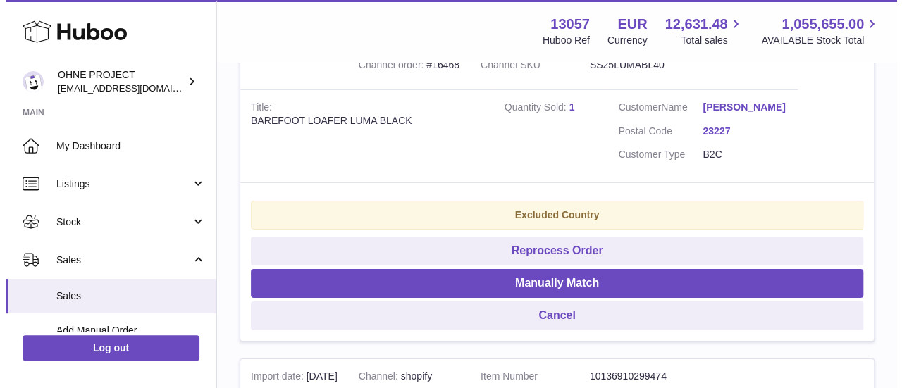
scroll to position [2382, 0]
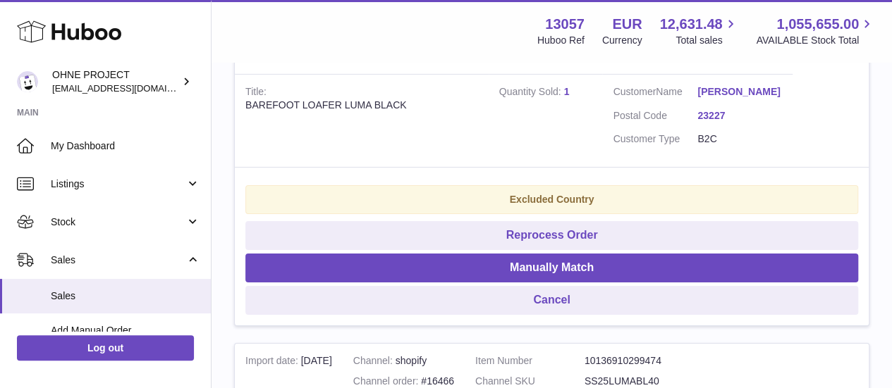
click at [730, 99] on link "Ben Johnston" at bounding box center [739, 91] width 85 height 13
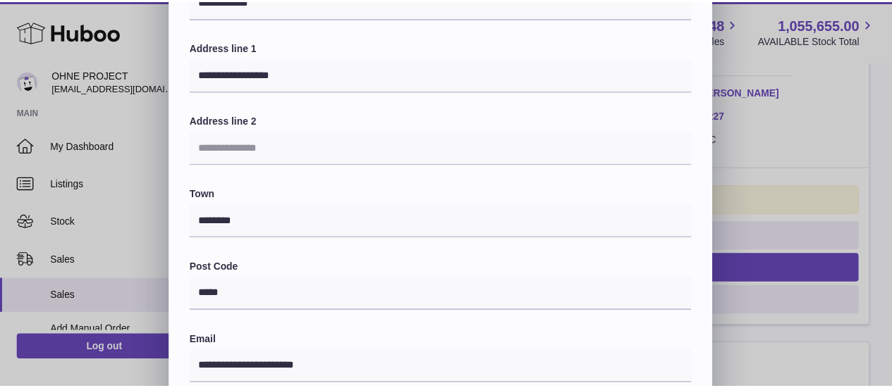
scroll to position [0, 0]
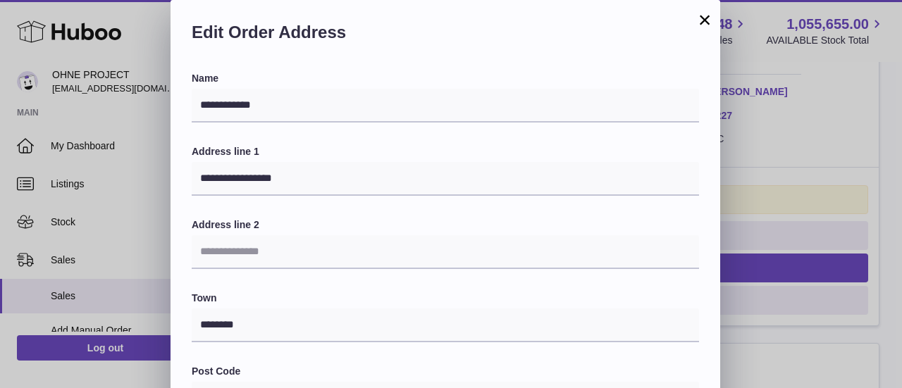
click at [709, 20] on button "×" at bounding box center [705, 19] width 17 height 17
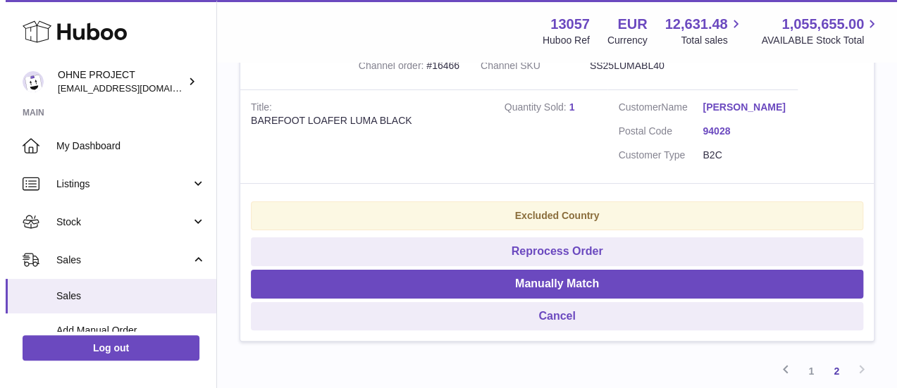
scroll to position [2700, 0]
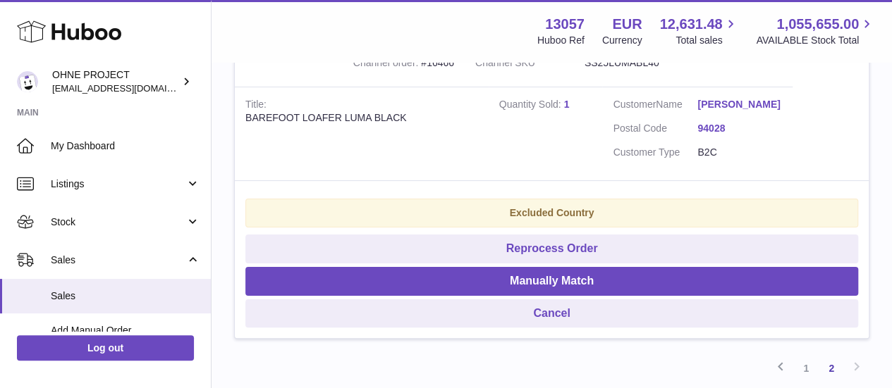
click at [707, 111] on link "Yahli Malchin" at bounding box center [739, 104] width 85 height 13
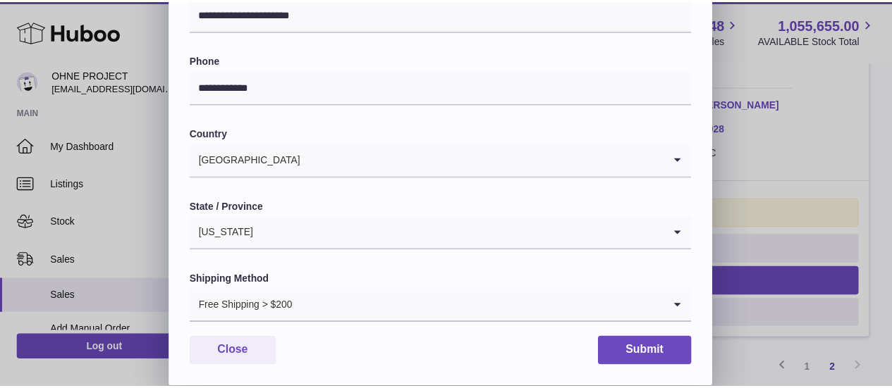
scroll to position [0, 0]
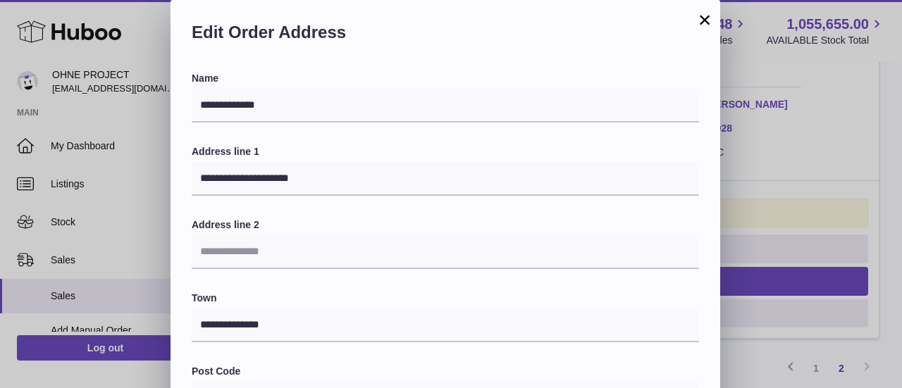
click at [709, 22] on button "×" at bounding box center [705, 19] width 17 height 17
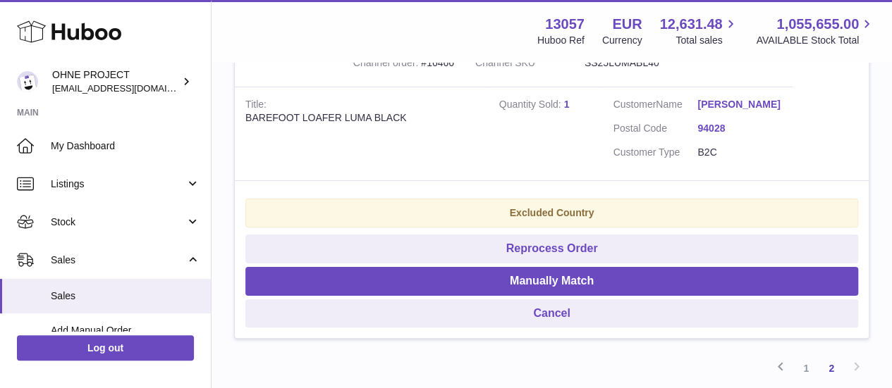
scroll to position [2872, 0]
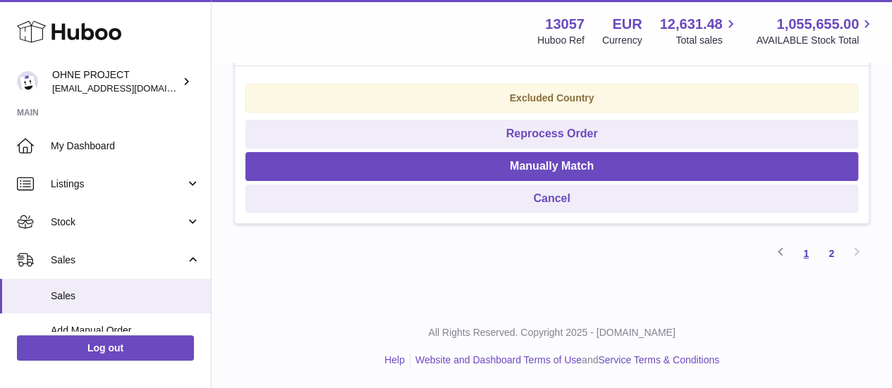
click at [804, 253] on link "1" at bounding box center [805, 253] width 25 height 25
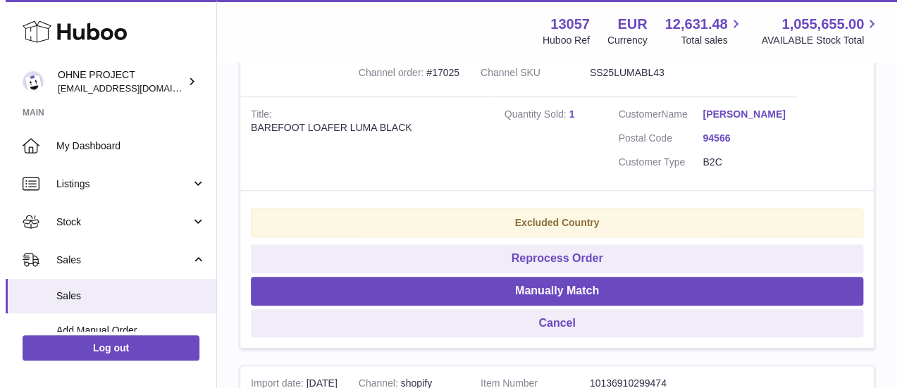
scroll to position [353, 0]
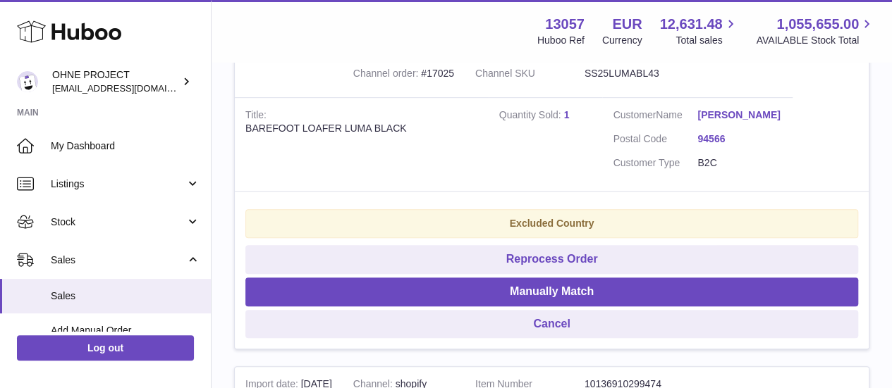
click at [730, 119] on link "Daniel Blau" at bounding box center [739, 115] width 85 height 13
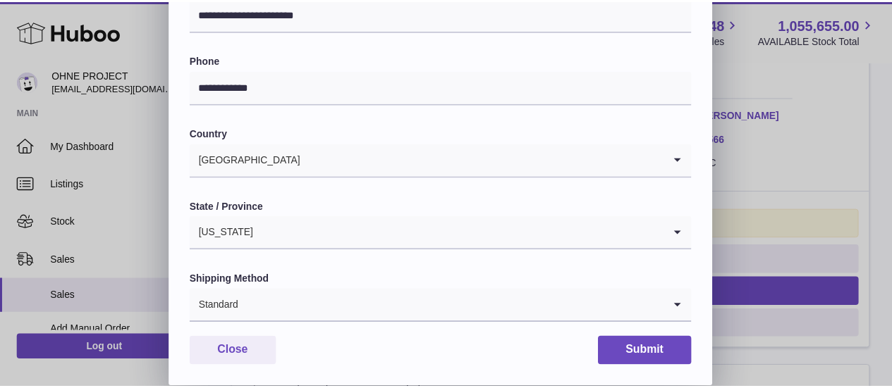
scroll to position [0, 0]
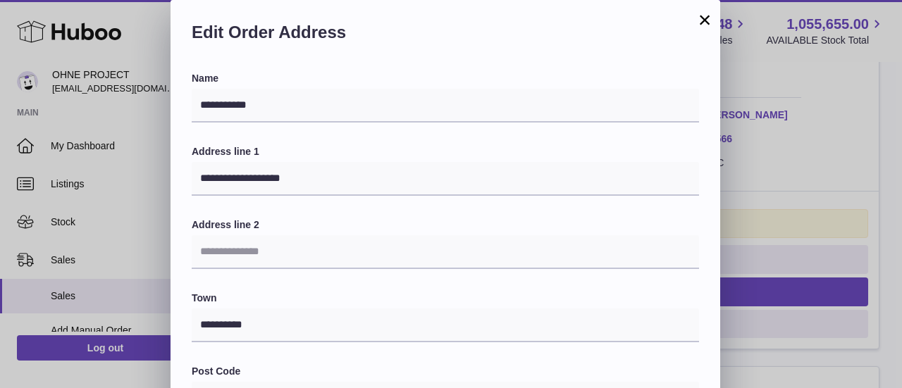
click at [704, 22] on button "×" at bounding box center [705, 19] width 17 height 17
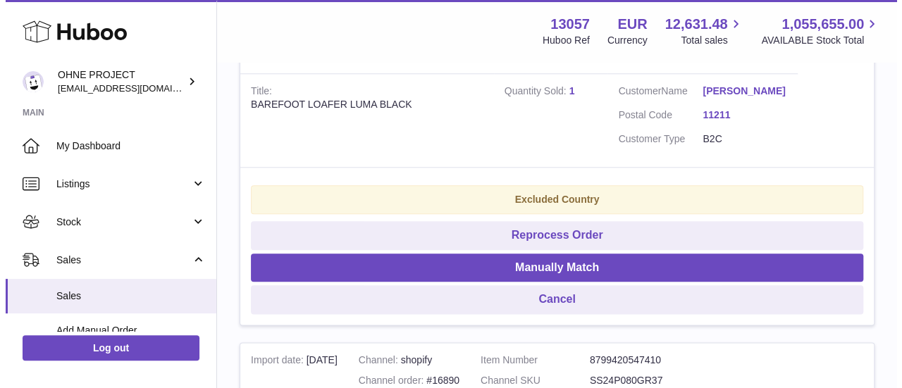
scroll to position [710, 0]
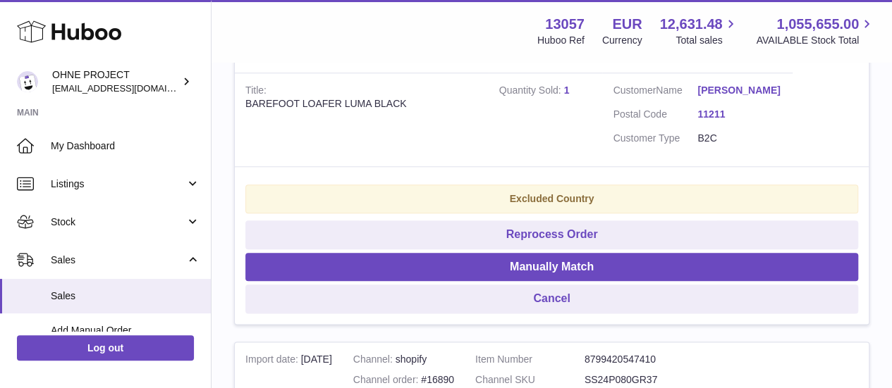
click at [730, 97] on link "John Michael Mukai" at bounding box center [739, 90] width 85 height 13
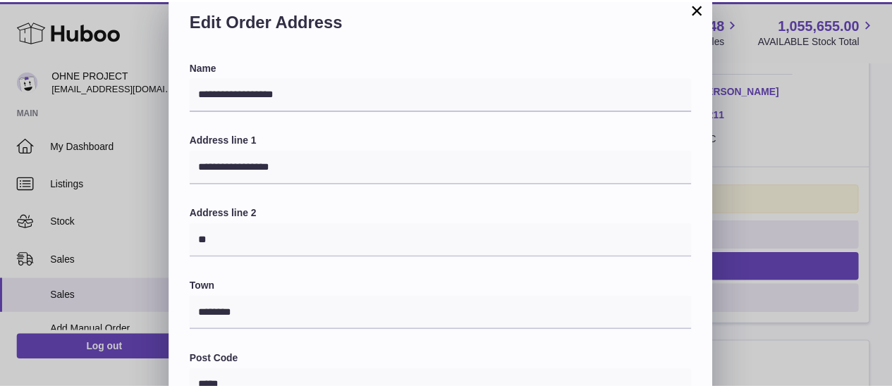
scroll to position [0, 0]
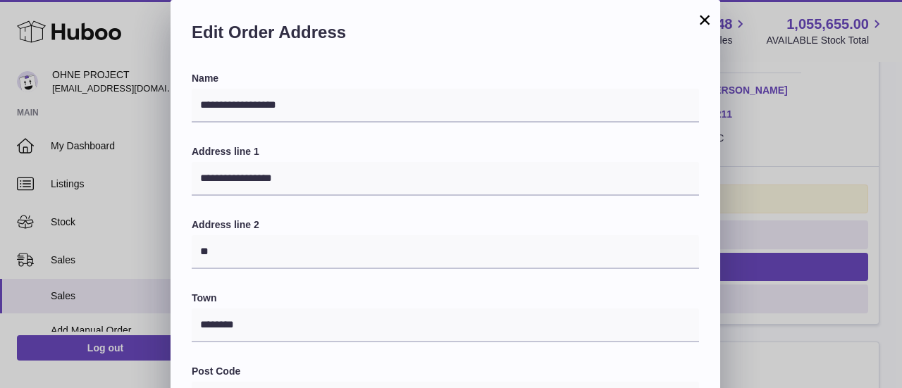
click at [706, 20] on button "×" at bounding box center [705, 19] width 17 height 17
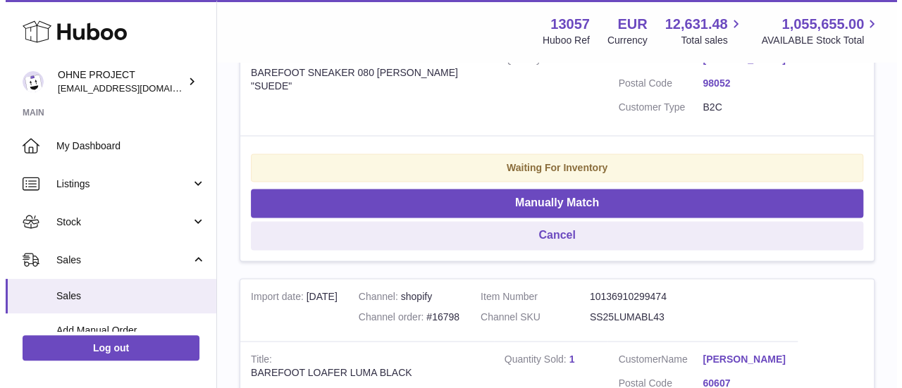
scroll to position [1080, 0]
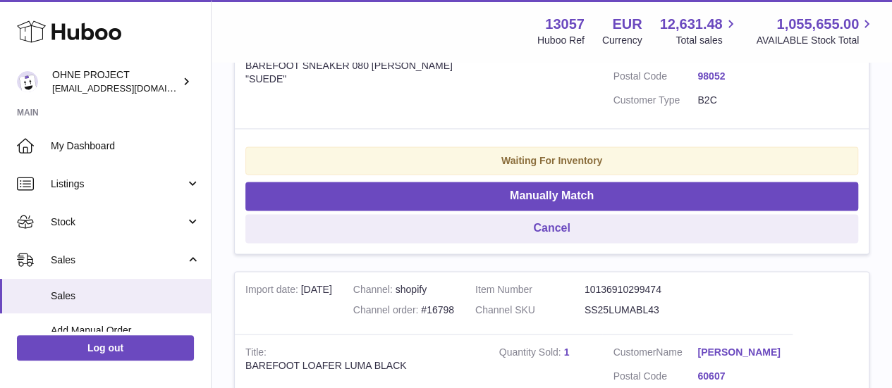
click at [706, 59] on link "Connie Ordaz" at bounding box center [739, 52] width 85 height 13
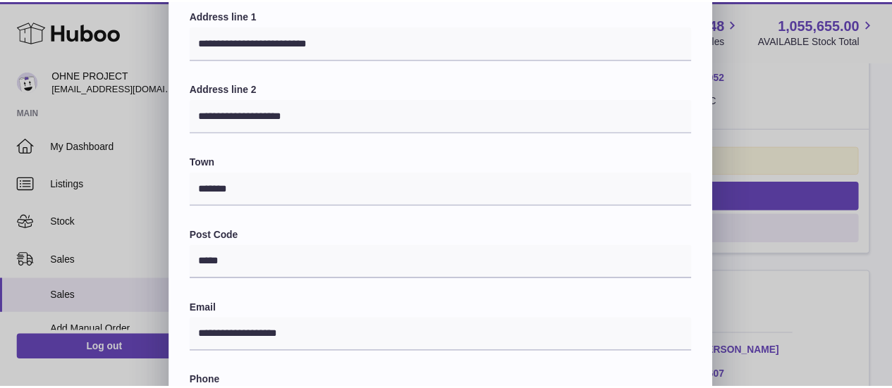
scroll to position [0, 0]
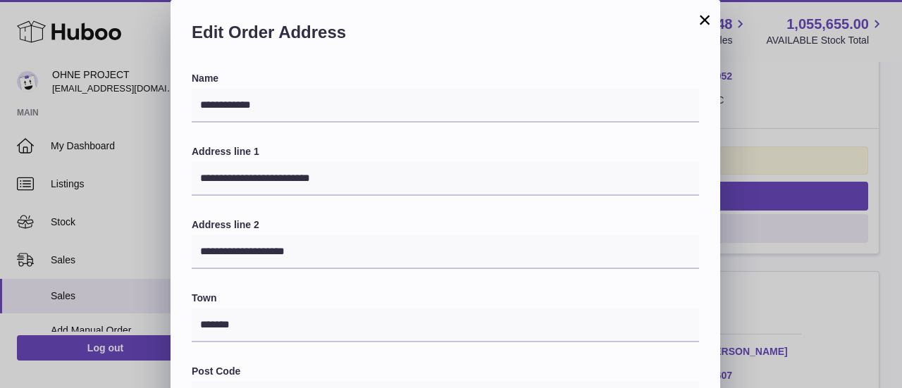
click at [698, 25] on button "×" at bounding box center [705, 19] width 17 height 17
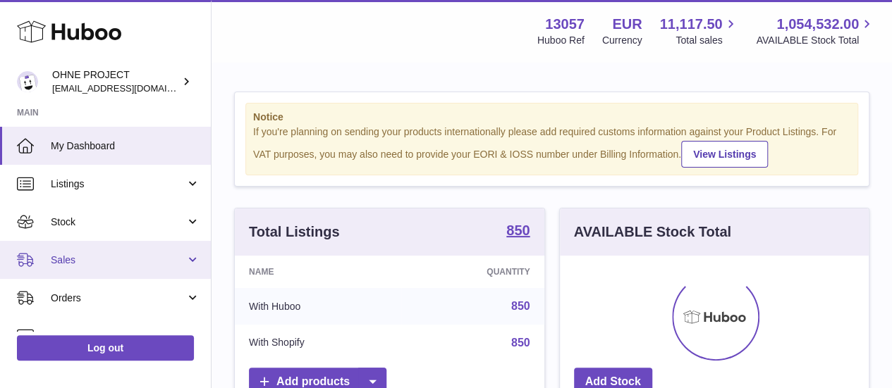
scroll to position [220, 309]
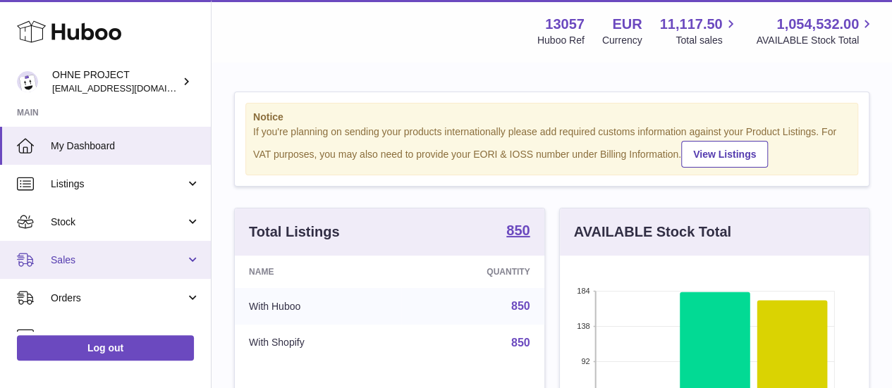
click at [137, 257] on span "Sales" at bounding box center [118, 260] width 135 height 13
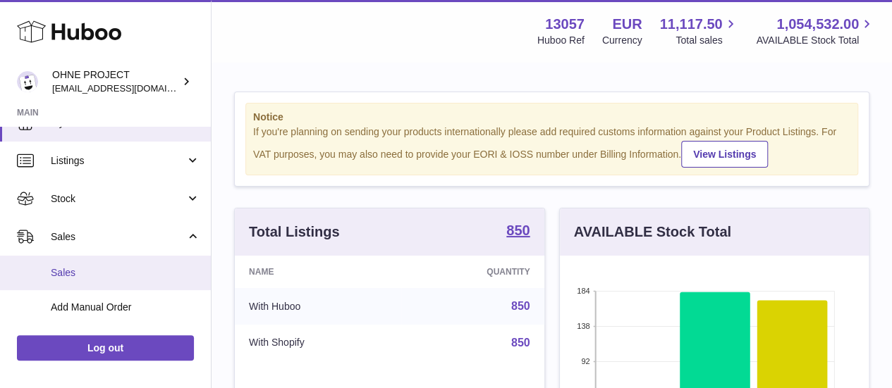
scroll to position [24, 0]
click at [105, 275] on span "Sales" at bounding box center [125, 272] width 149 height 13
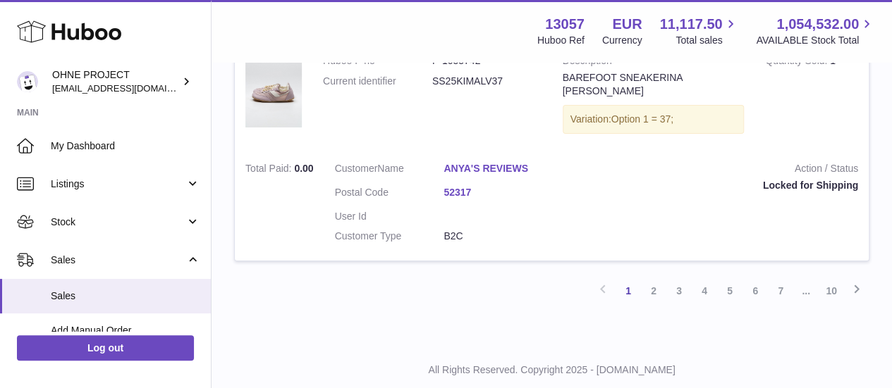
scroll to position [2472, 0]
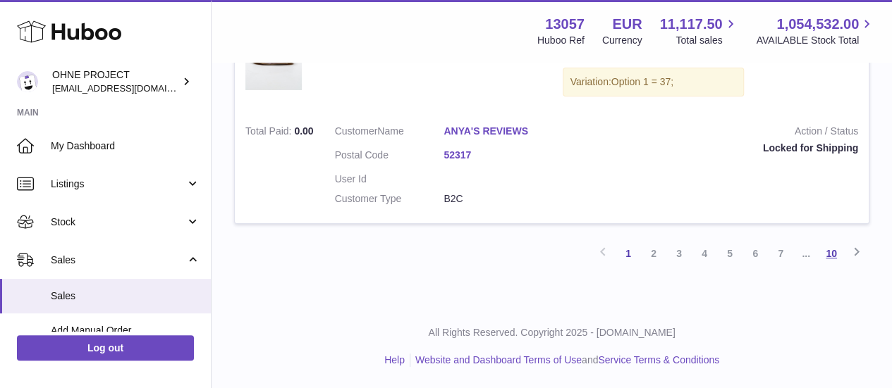
click at [832, 257] on link "10" at bounding box center [831, 253] width 25 height 25
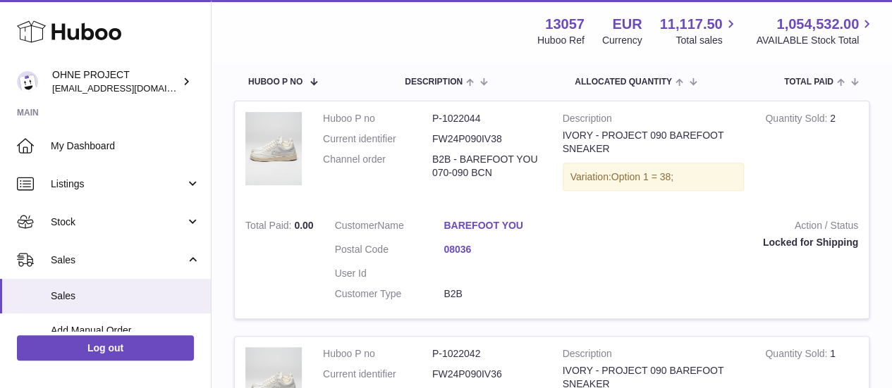
scroll to position [560, 0]
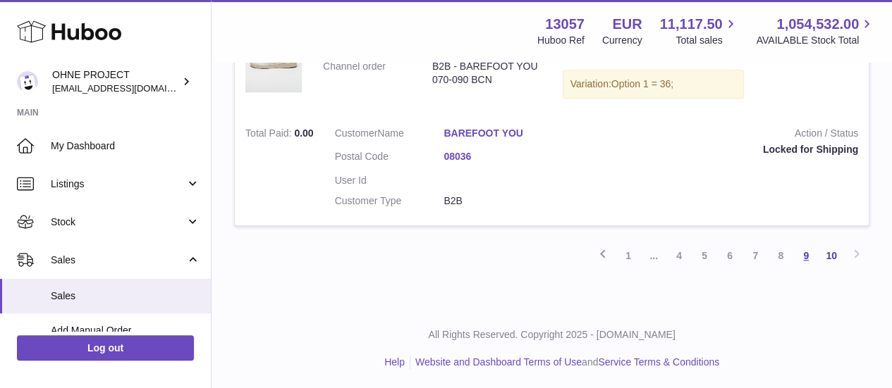
click at [809, 249] on link "9" at bounding box center [805, 255] width 25 height 25
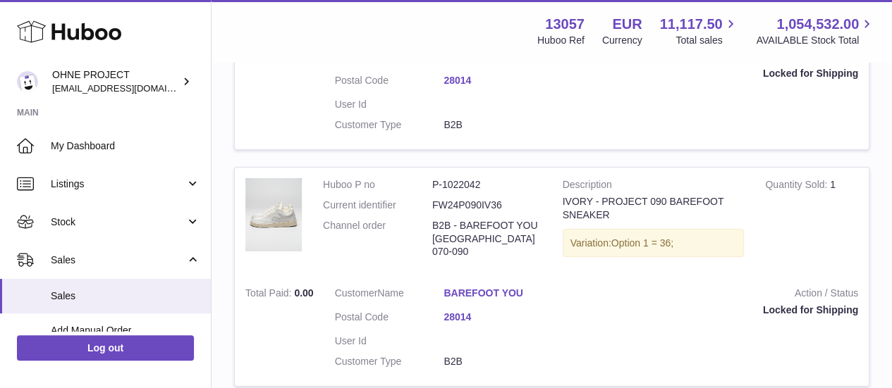
scroll to position [2443, 0]
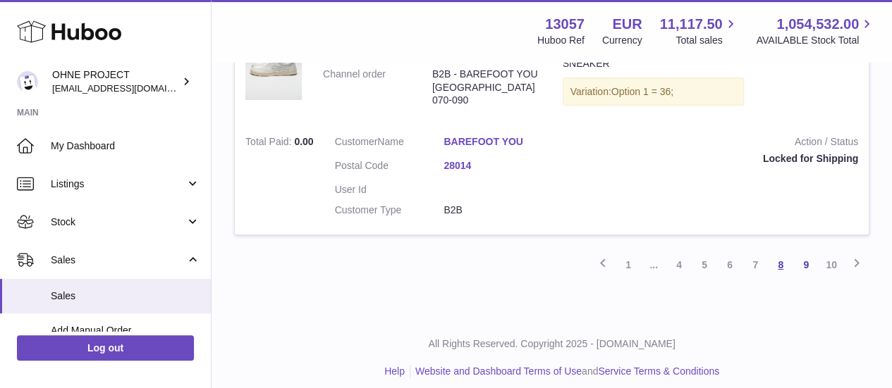
click at [784, 252] on link "8" at bounding box center [780, 264] width 25 height 25
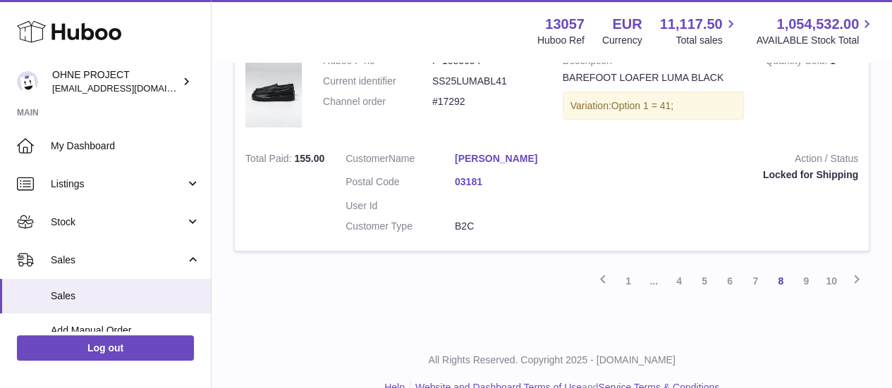
scroll to position [2427, 0]
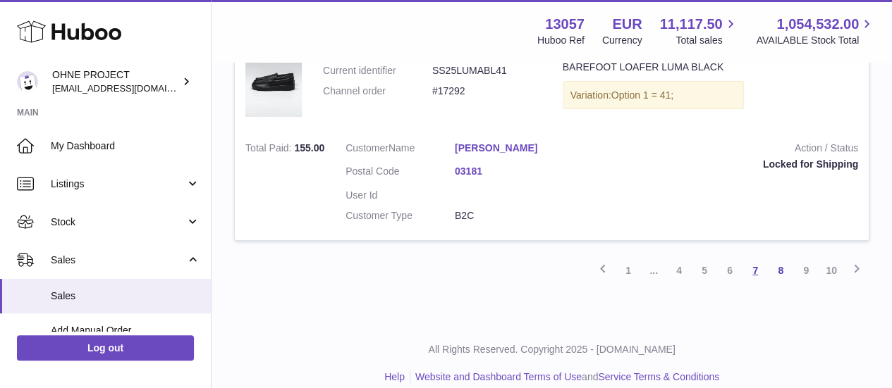
click at [753, 258] on link "7" at bounding box center [754, 270] width 25 height 25
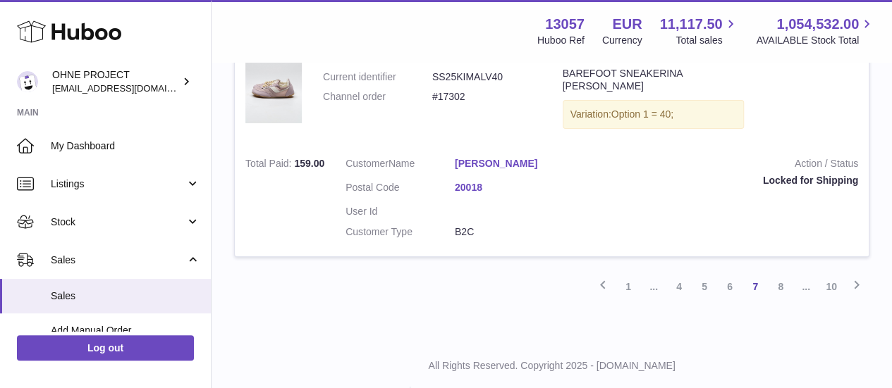
scroll to position [2435, 0]
click at [732, 276] on link "6" at bounding box center [729, 286] width 25 height 25
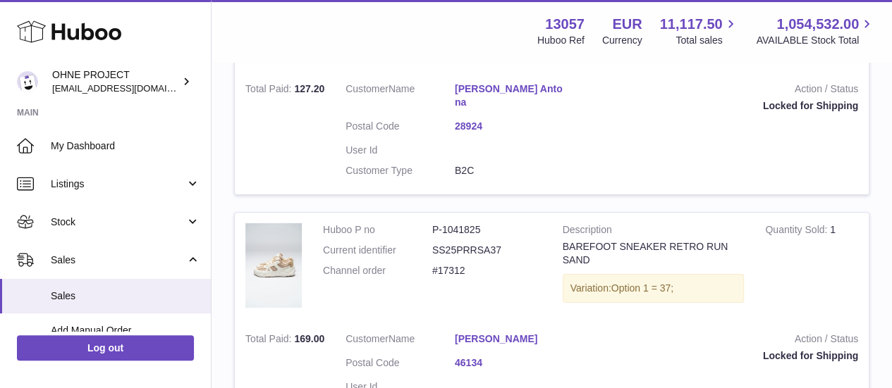
scroll to position [2428, 0]
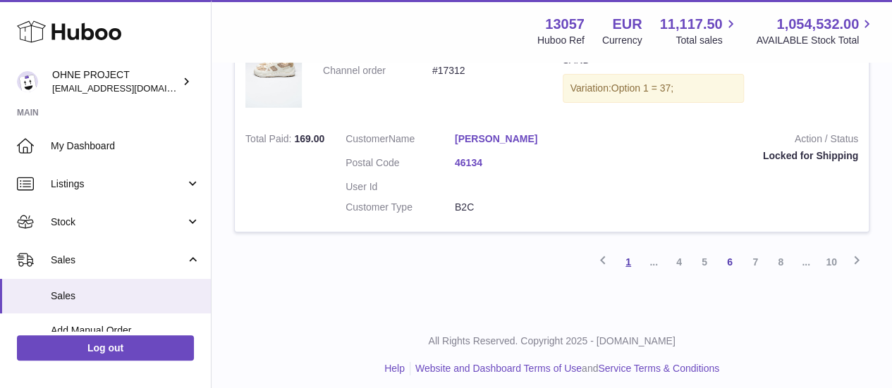
click at [630, 257] on link "1" at bounding box center [628, 262] width 25 height 25
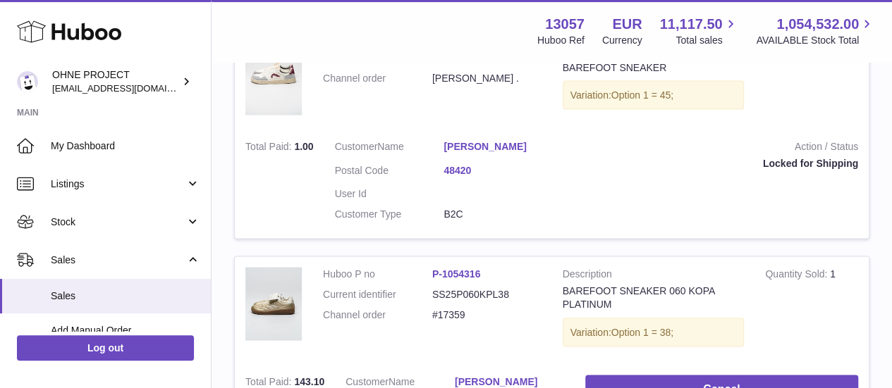
scroll to position [1285, 0]
